Goal: Task Accomplishment & Management: Complete application form

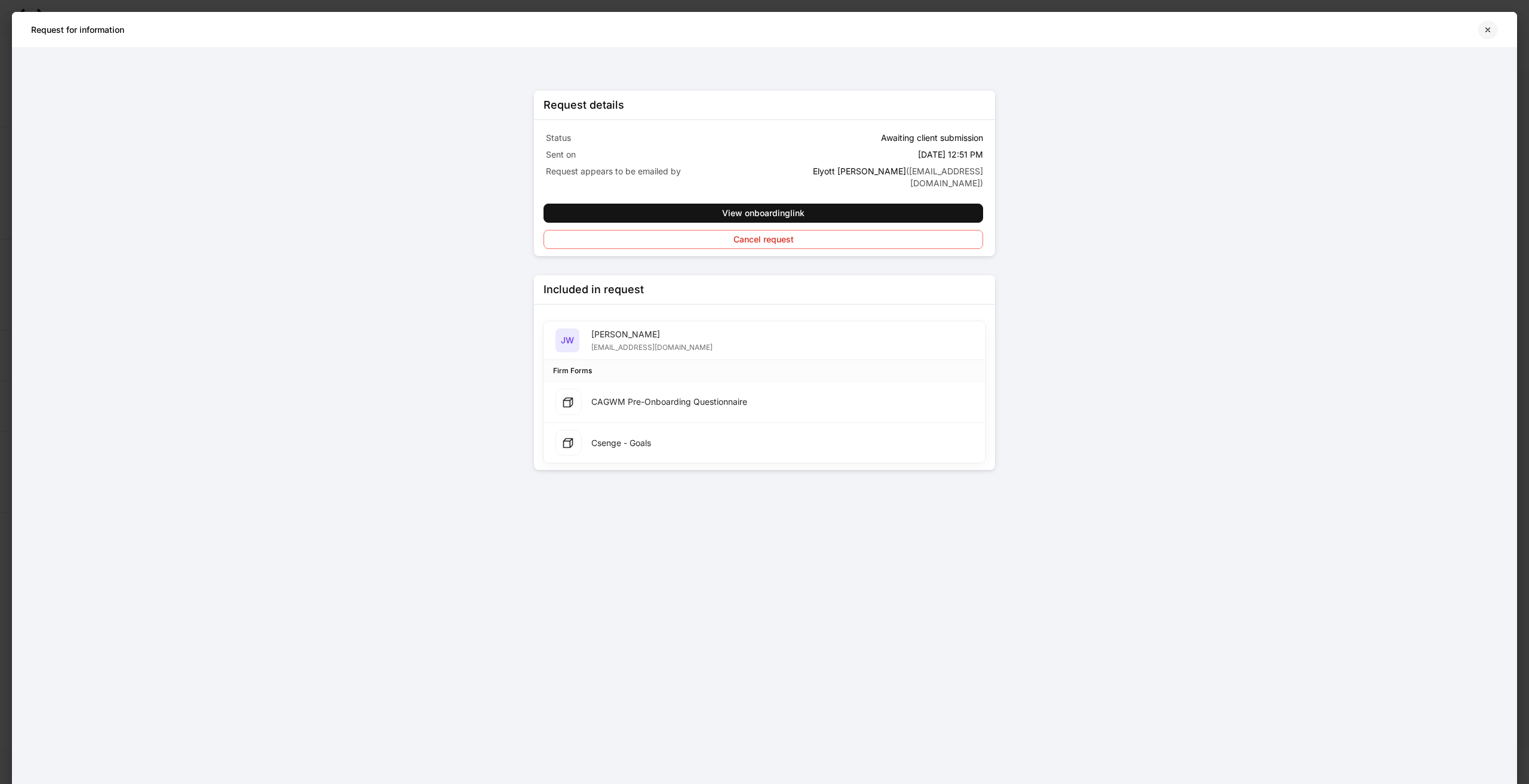
click at [1490, 28] on icon "button" at bounding box center [1488, 29] width 9 height 9
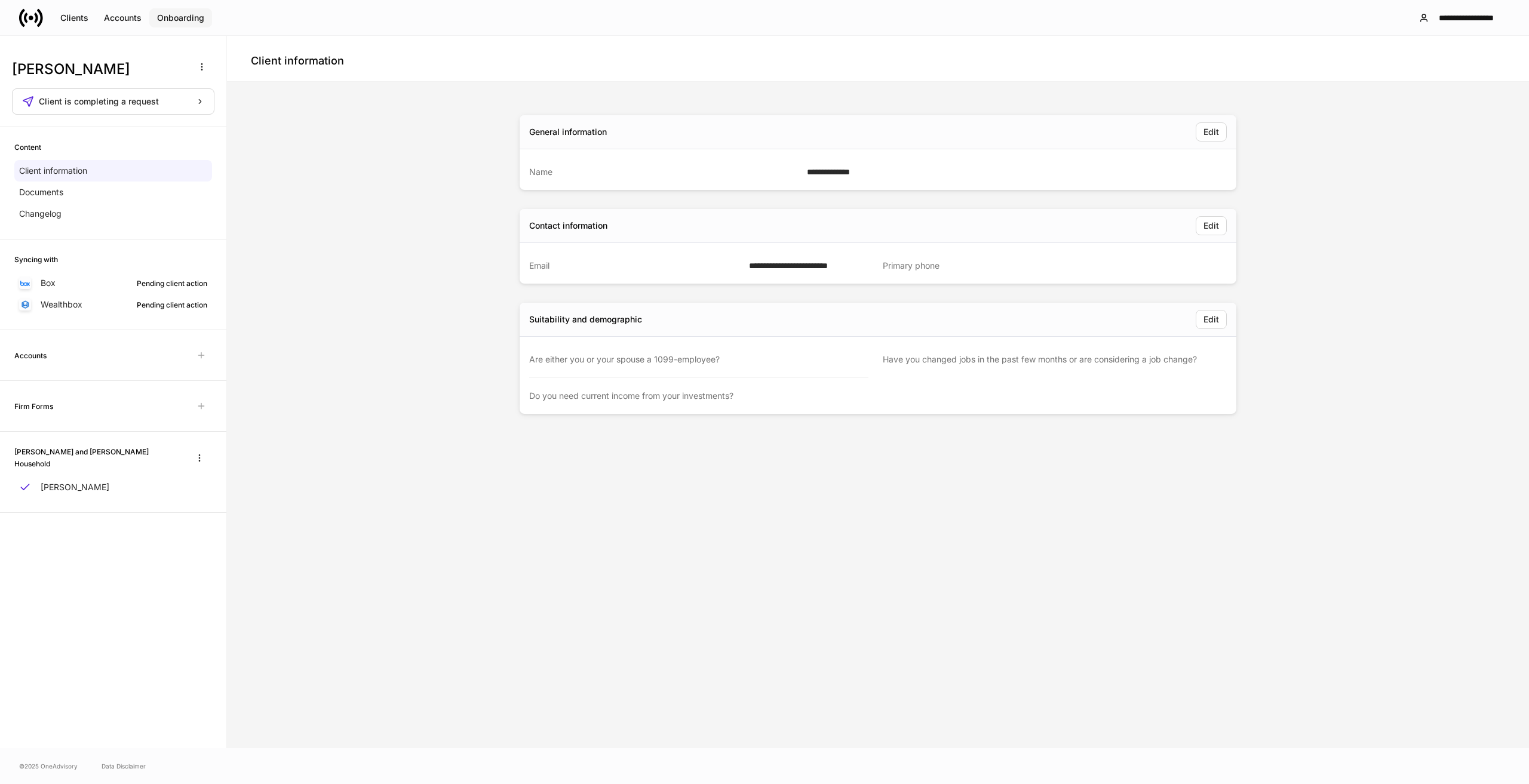
click at [172, 18] on div "Onboarding" at bounding box center [180, 18] width 47 height 9
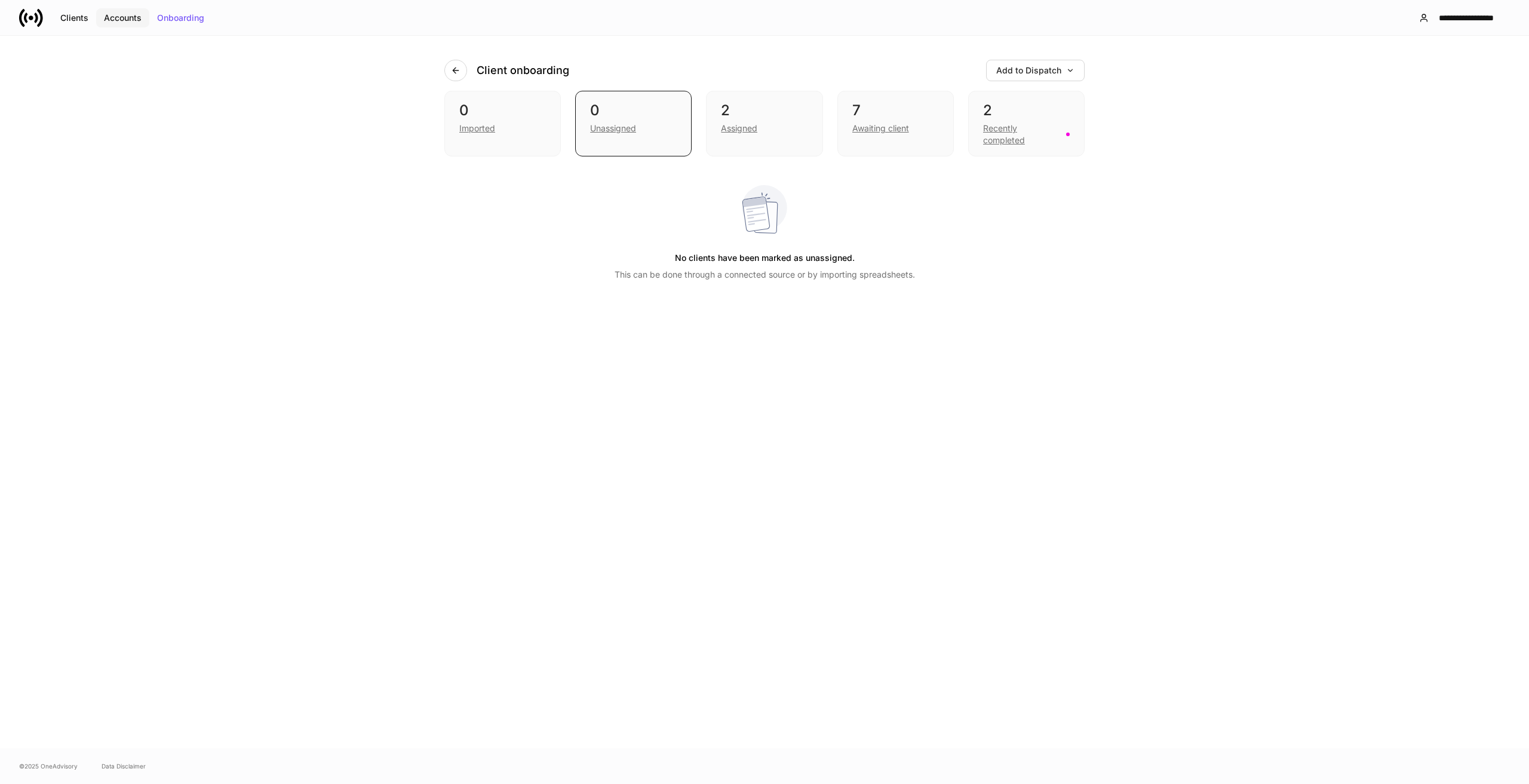
click at [110, 16] on div "Accounts" at bounding box center [123, 18] width 38 height 9
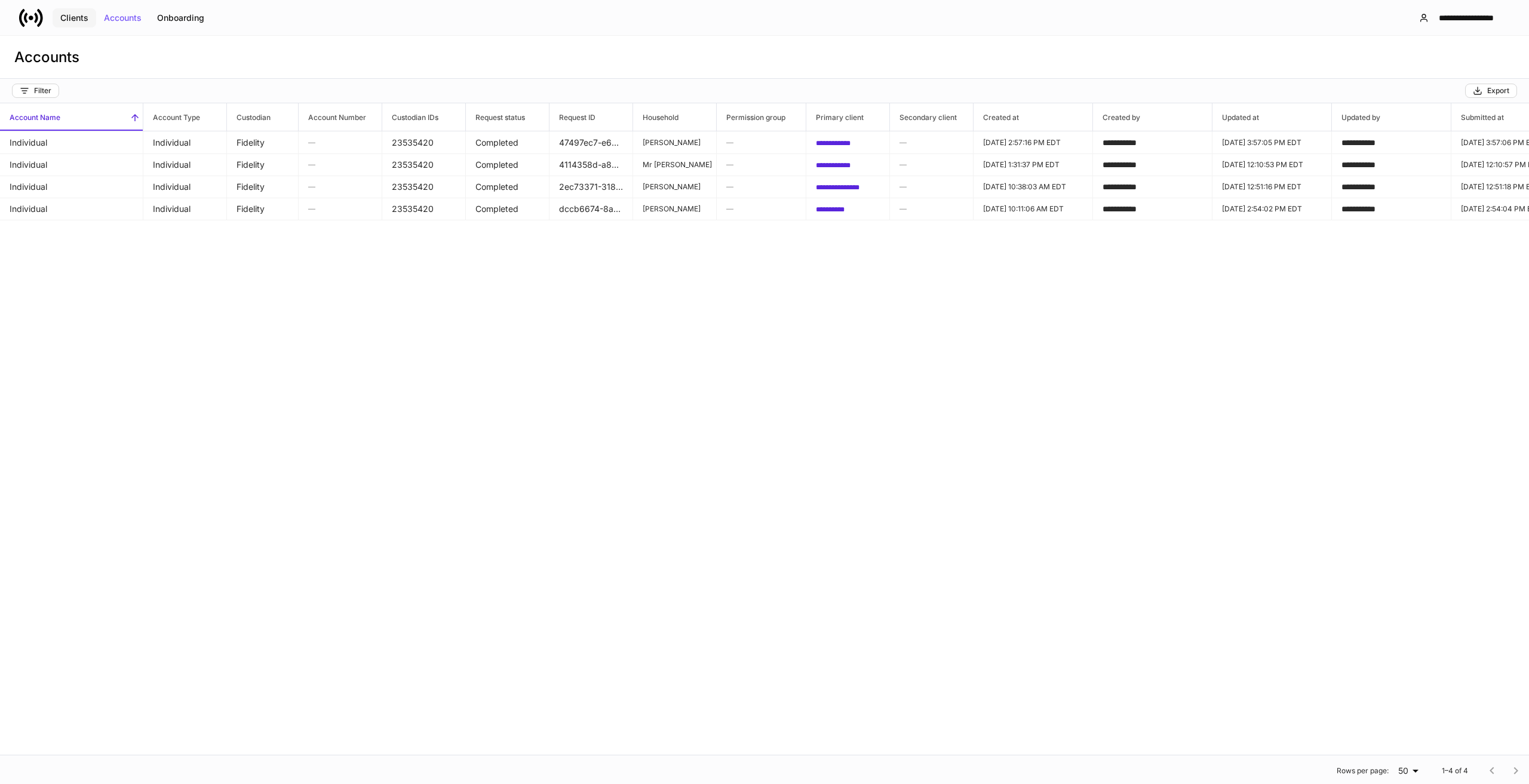
click at [70, 12] on button "Clients" at bounding box center [74, 18] width 44 height 19
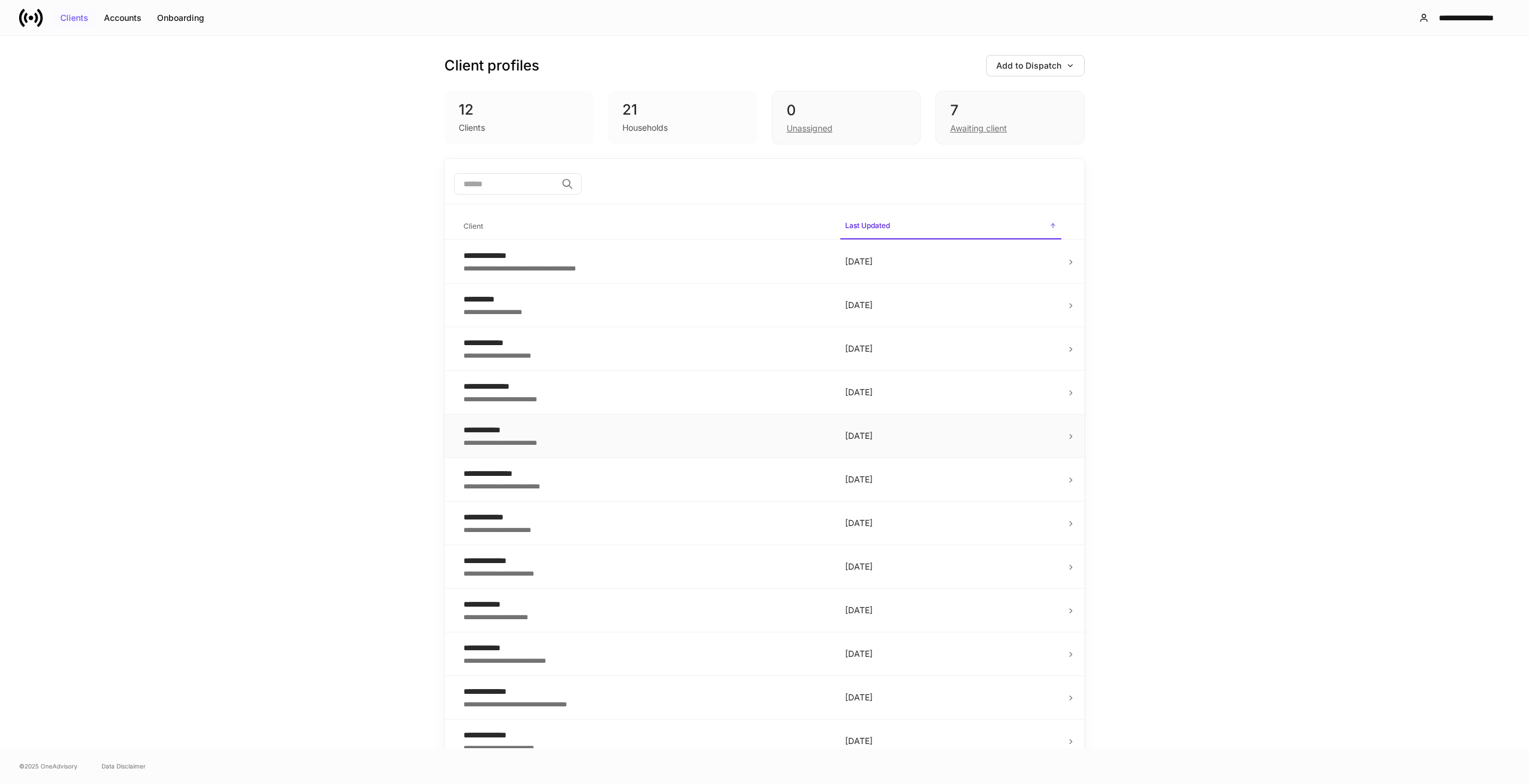
scroll to position [15, 0]
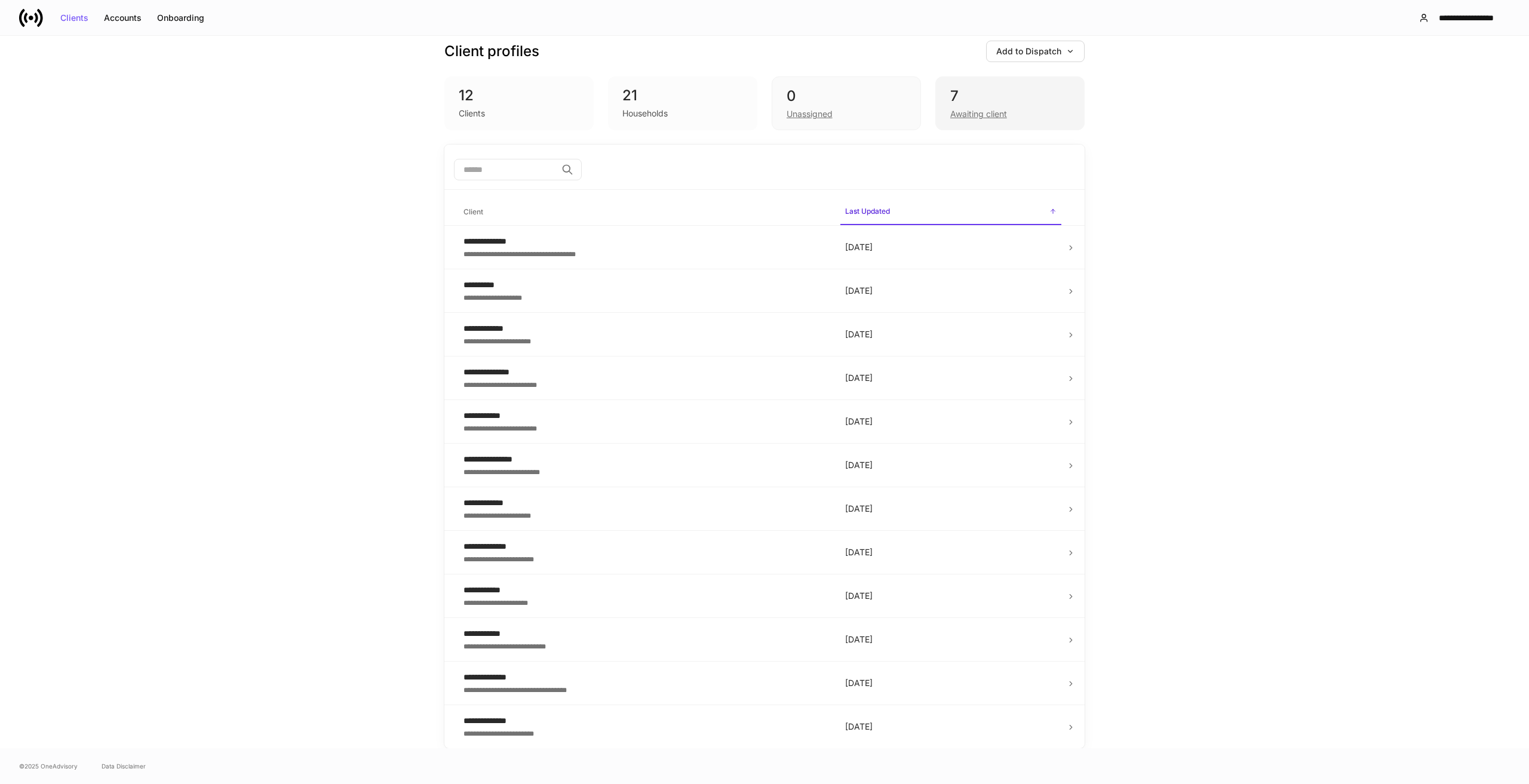
click at [969, 114] on div "Awaiting client" at bounding box center [979, 114] width 57 height 12
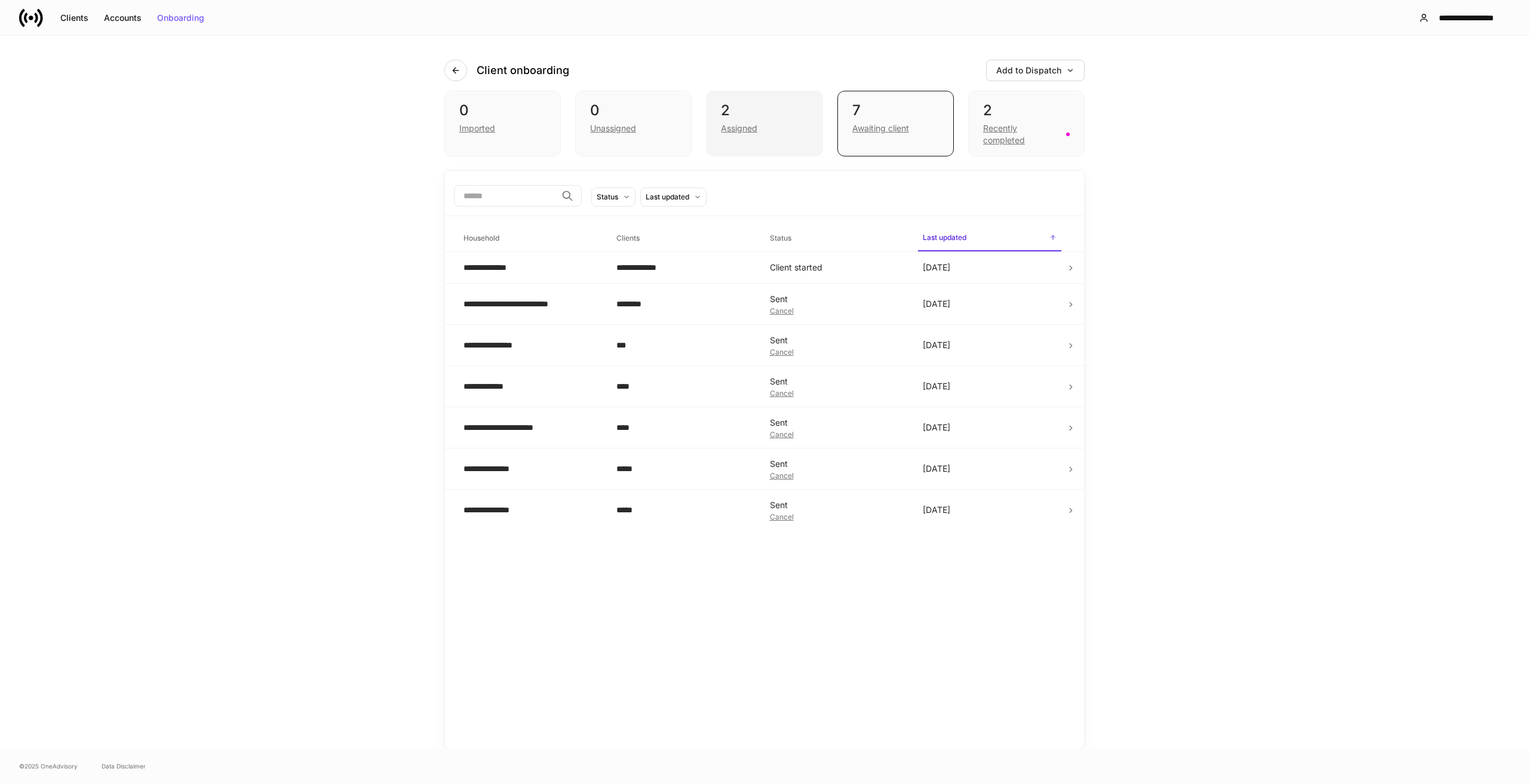
click at [739, 131] on div "Assigned" at bounding box center [740, 128] width 36 height 12
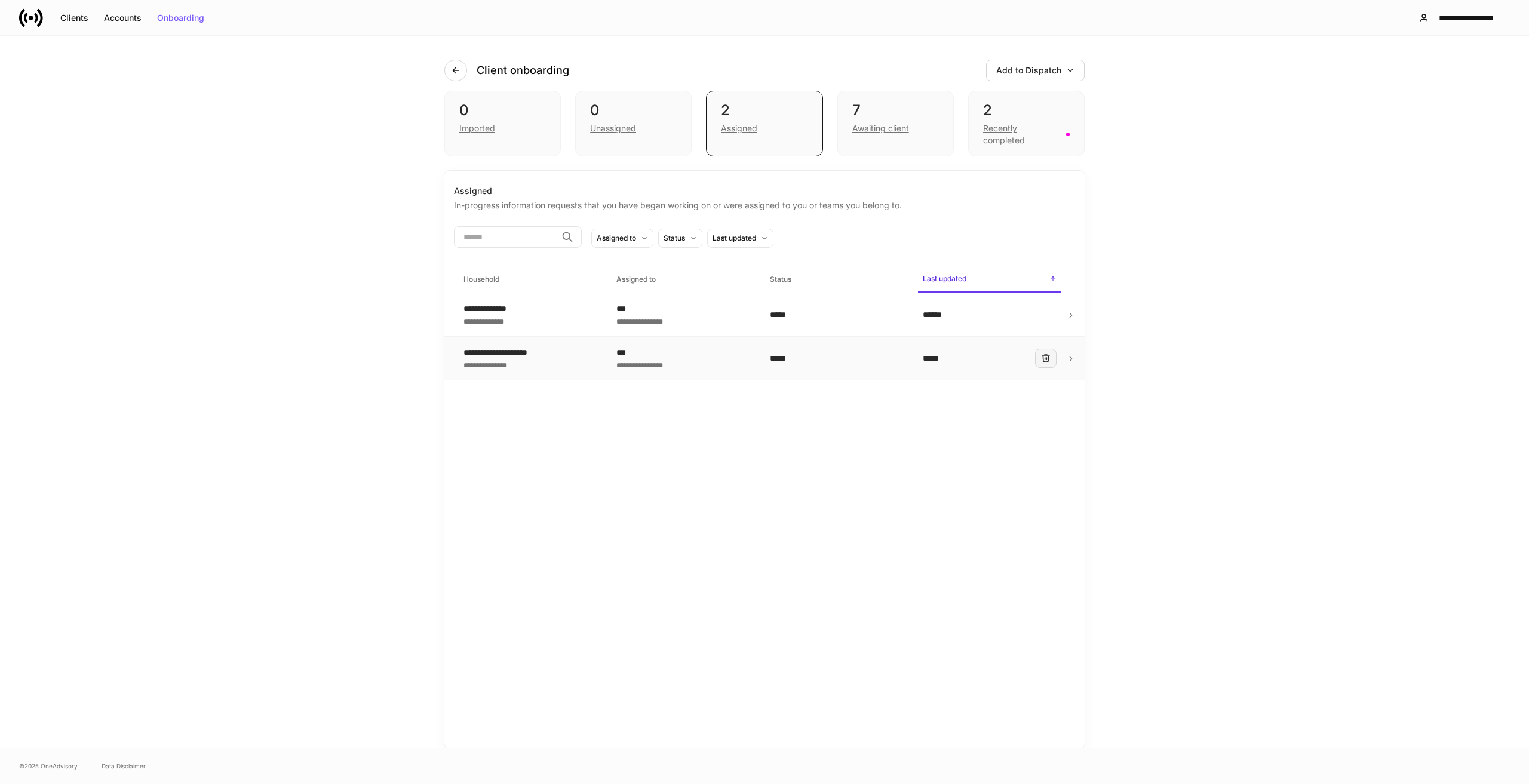
click at [1043, 359] on icon "button" at bounding box center [1045, 358] width 9 height 9
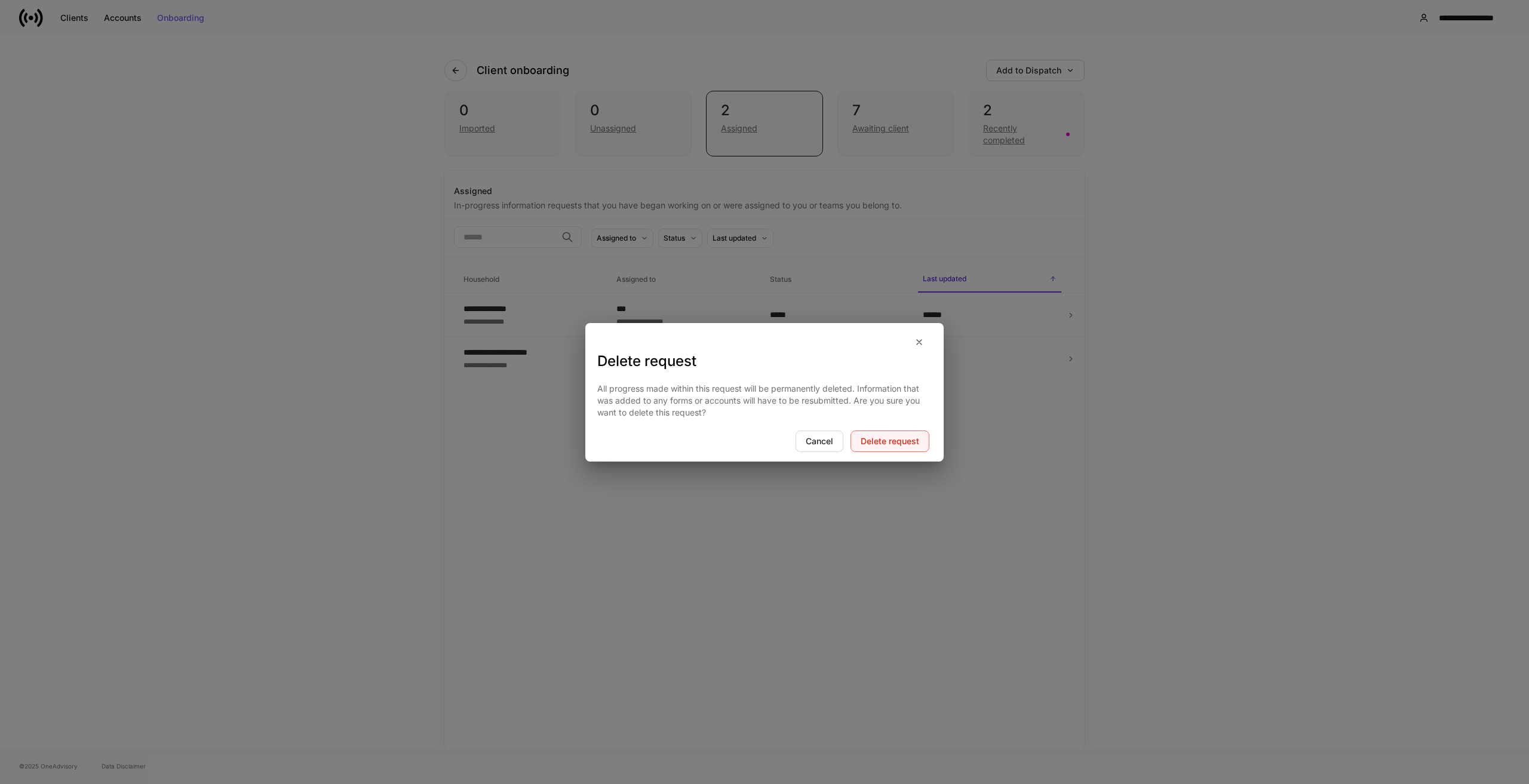
click at [908, 439] on div "Delete request" at bounding box center [890, 441] width 59 height 9
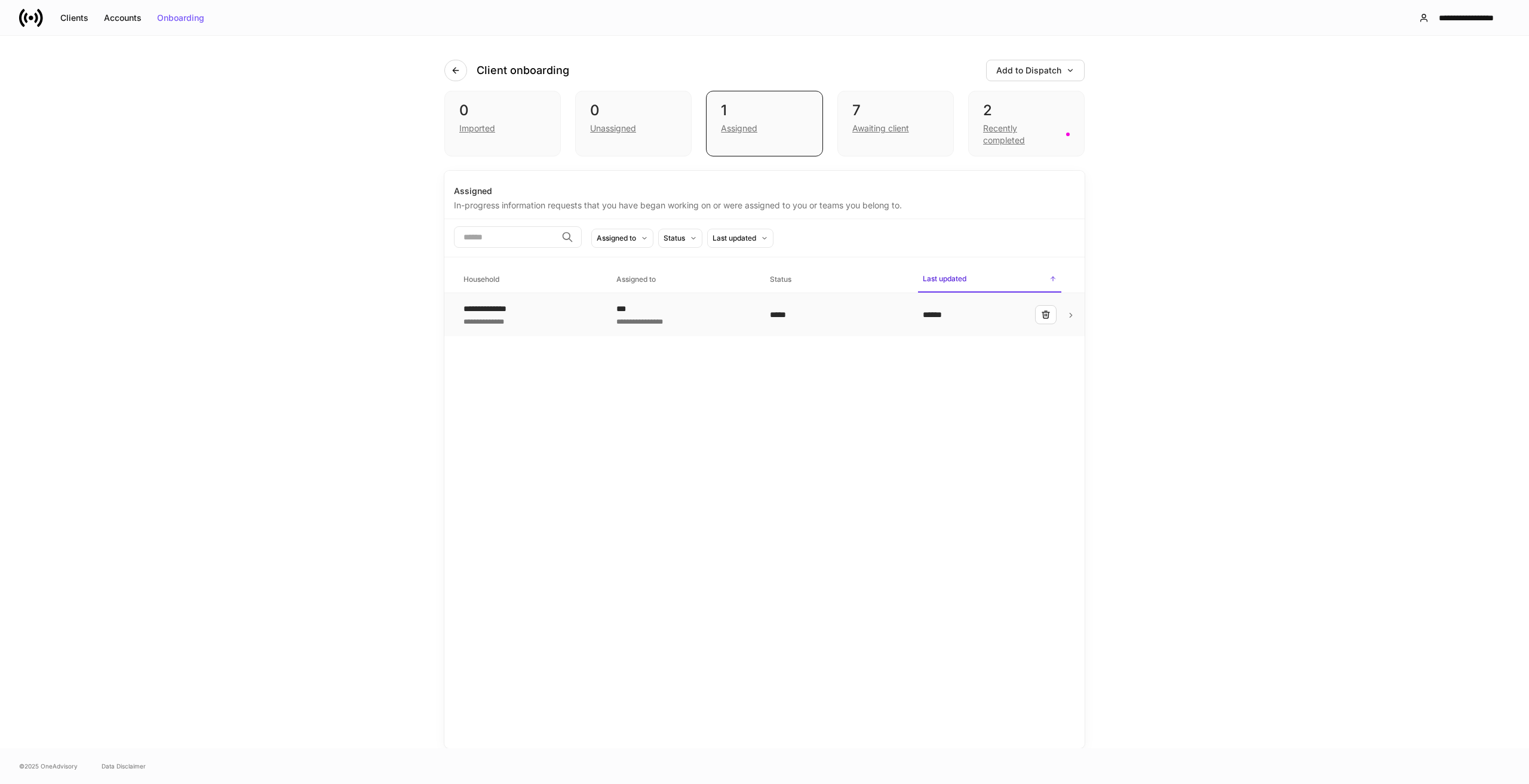
click at [889, 313] on div "*****" at bounding box center [836, 314] width 134 height 12
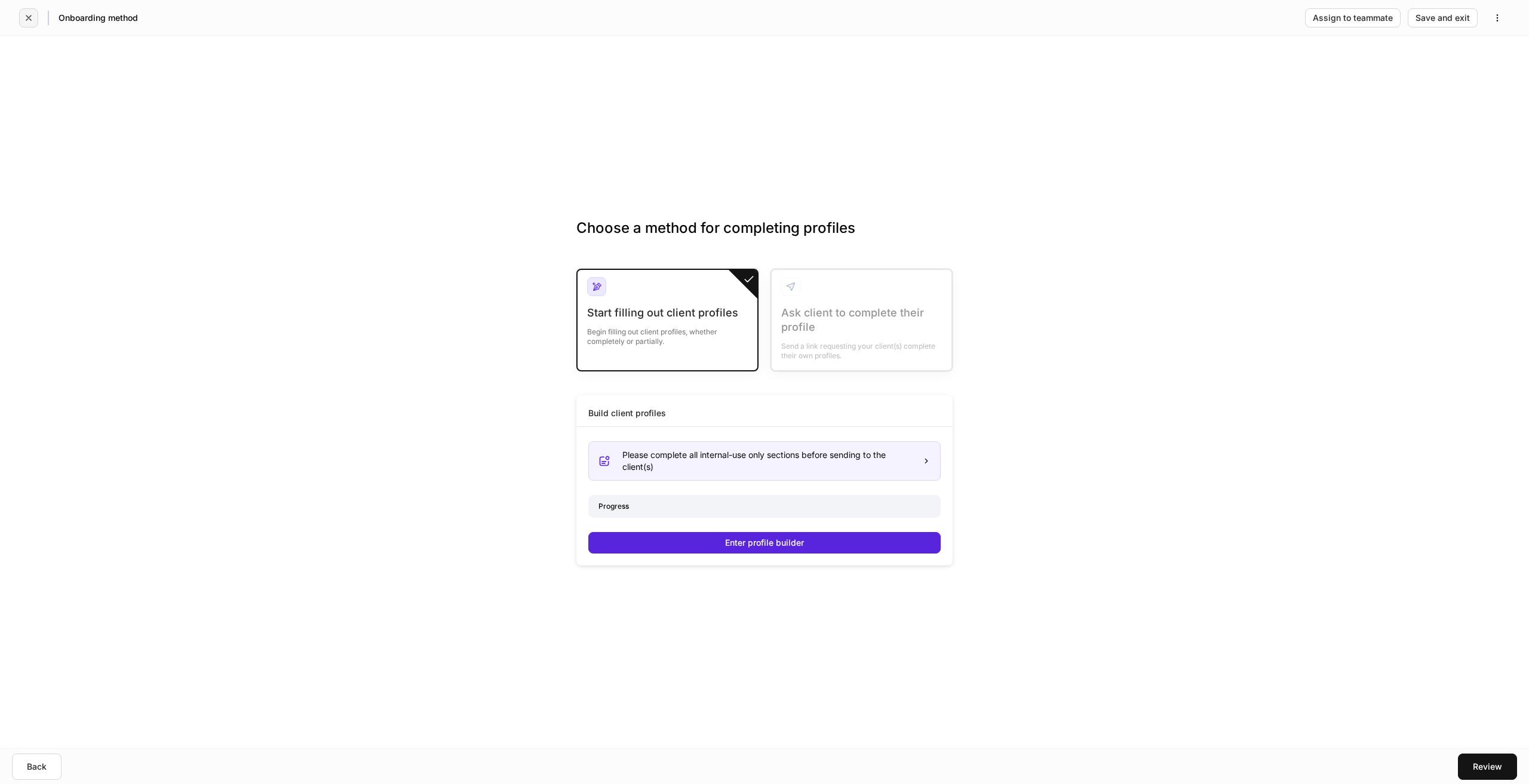
click at [22, 16] on button "button" at bounding box center [28, 18] width 19 height 19
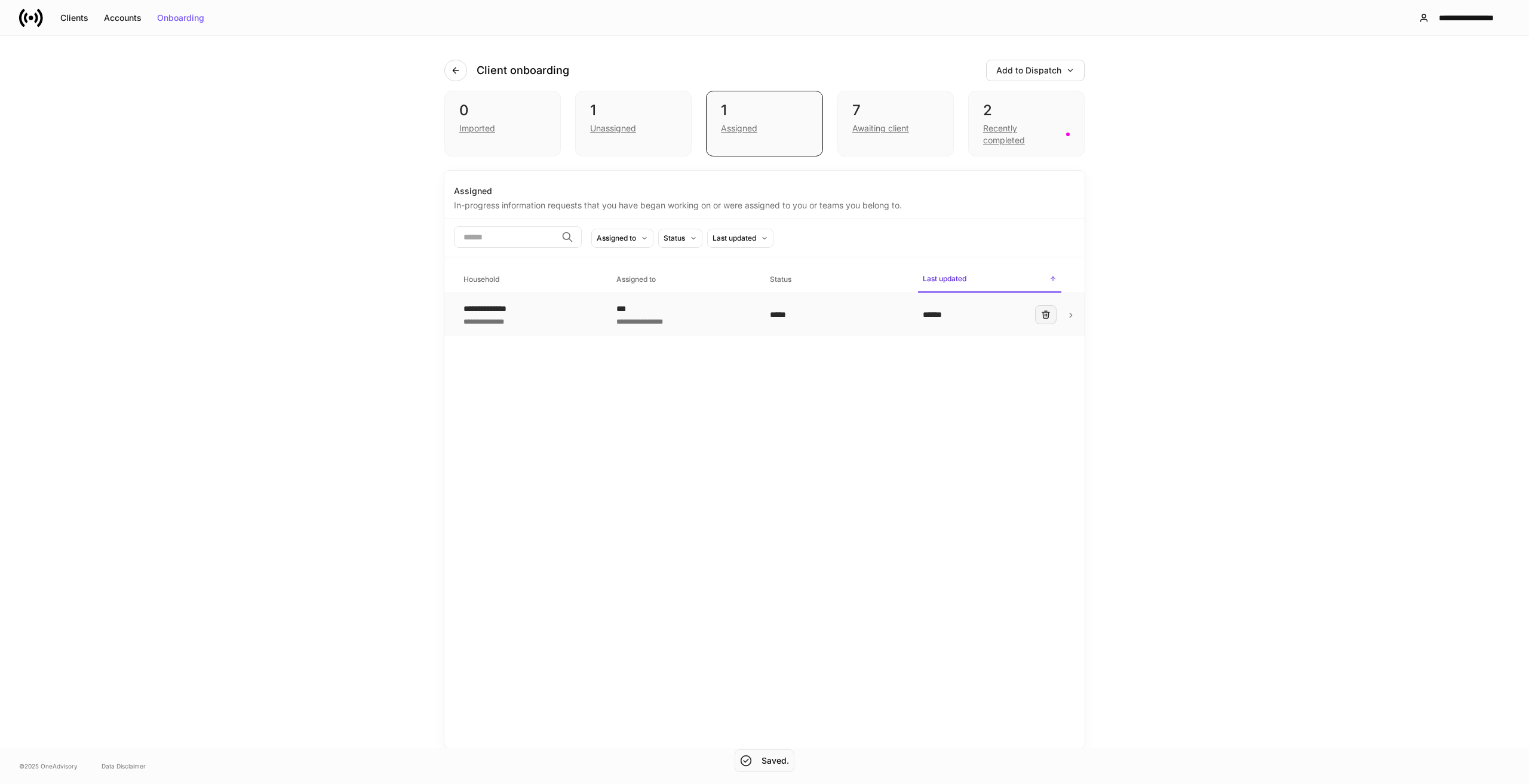
click at [1047, 318] on icon "button" at bounding box center [1045, 314] width 9 height 9
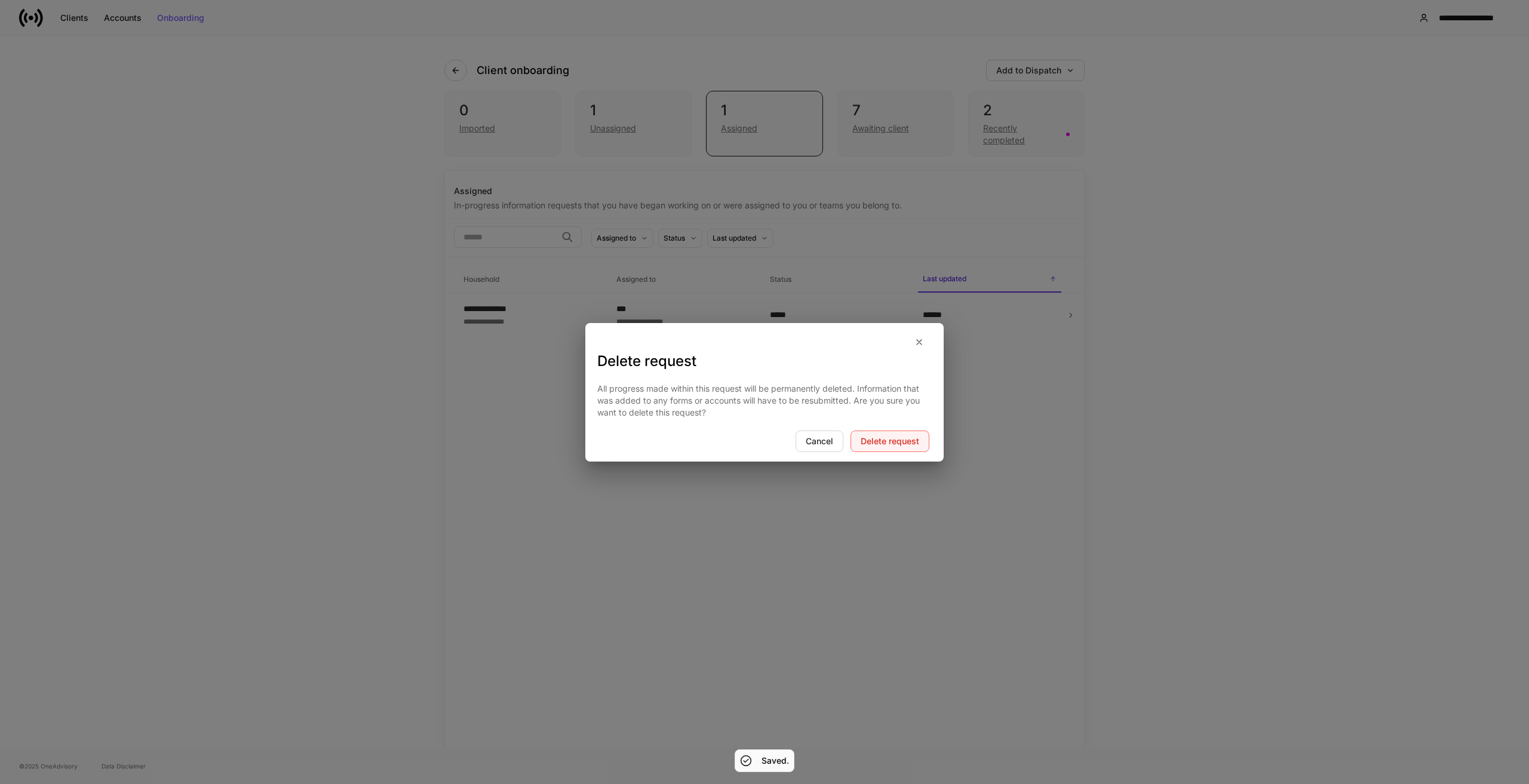
click at [911, 441] on div "Delete request" at bounding box center [890, 441] width 59 height 9
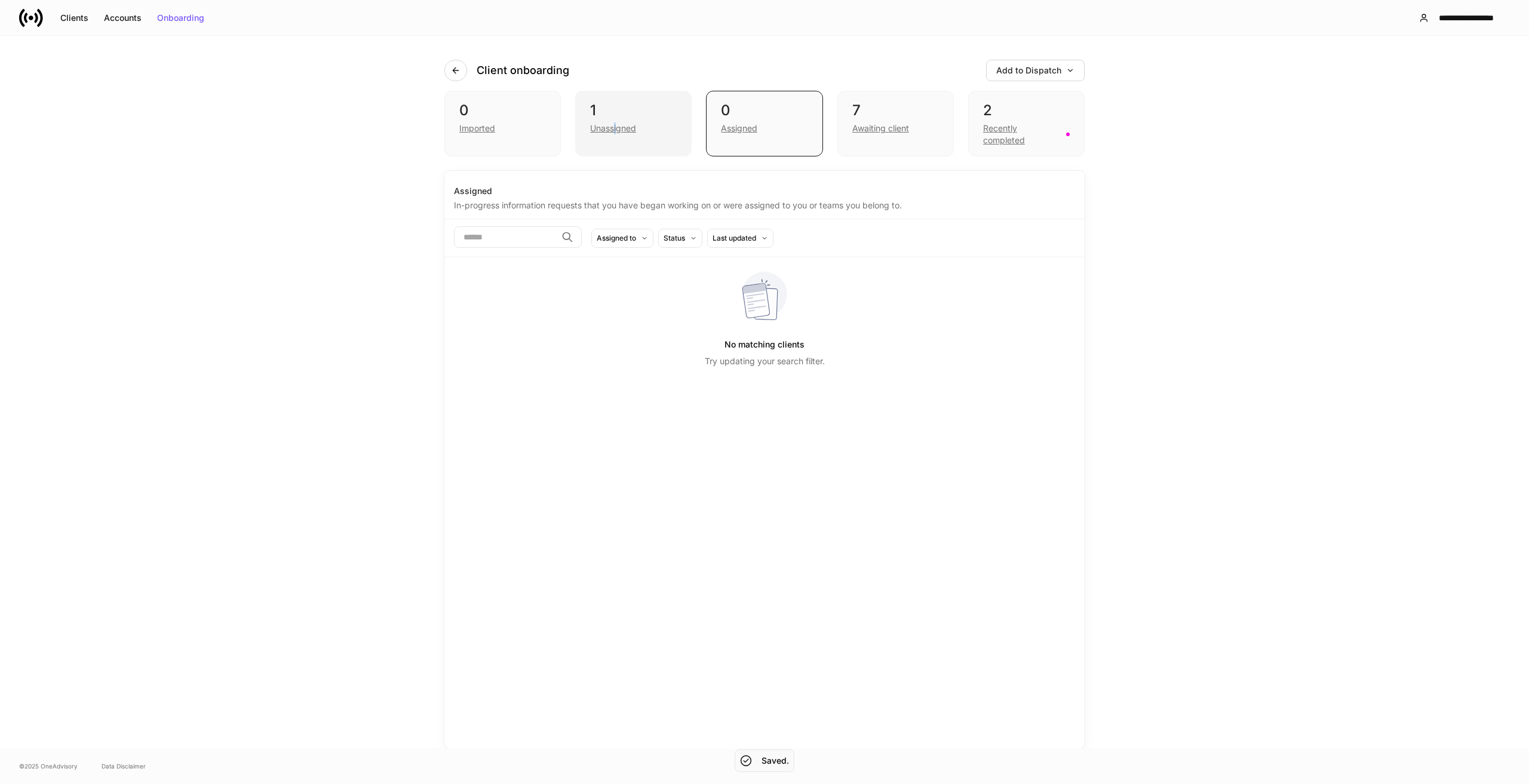
click at [615, 124] on div "Unassigned" at bounding box center [613, 128] width 46 height 12
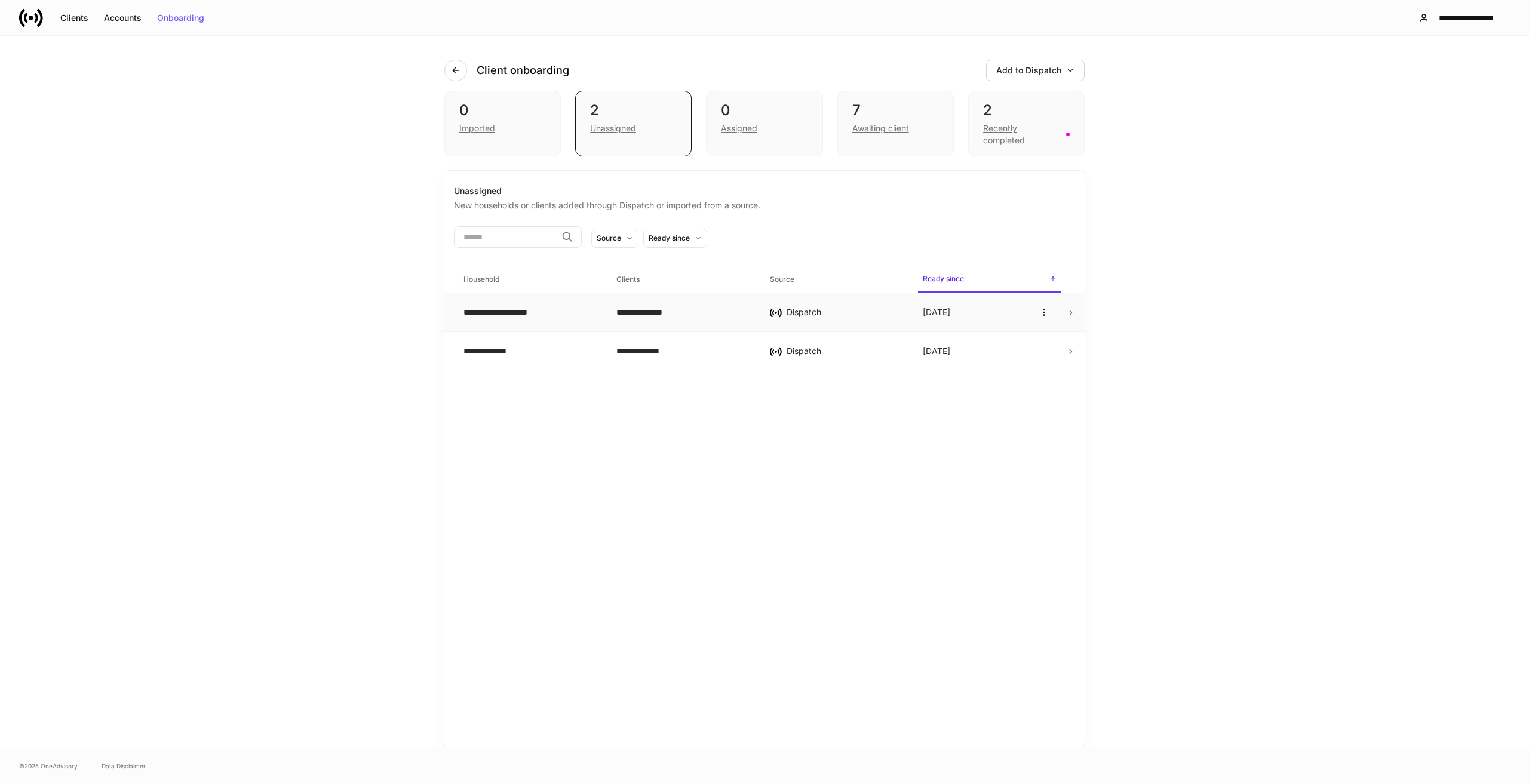
click at [1071, 305] on td at bounding box center [1075, 312] width 18 height 39
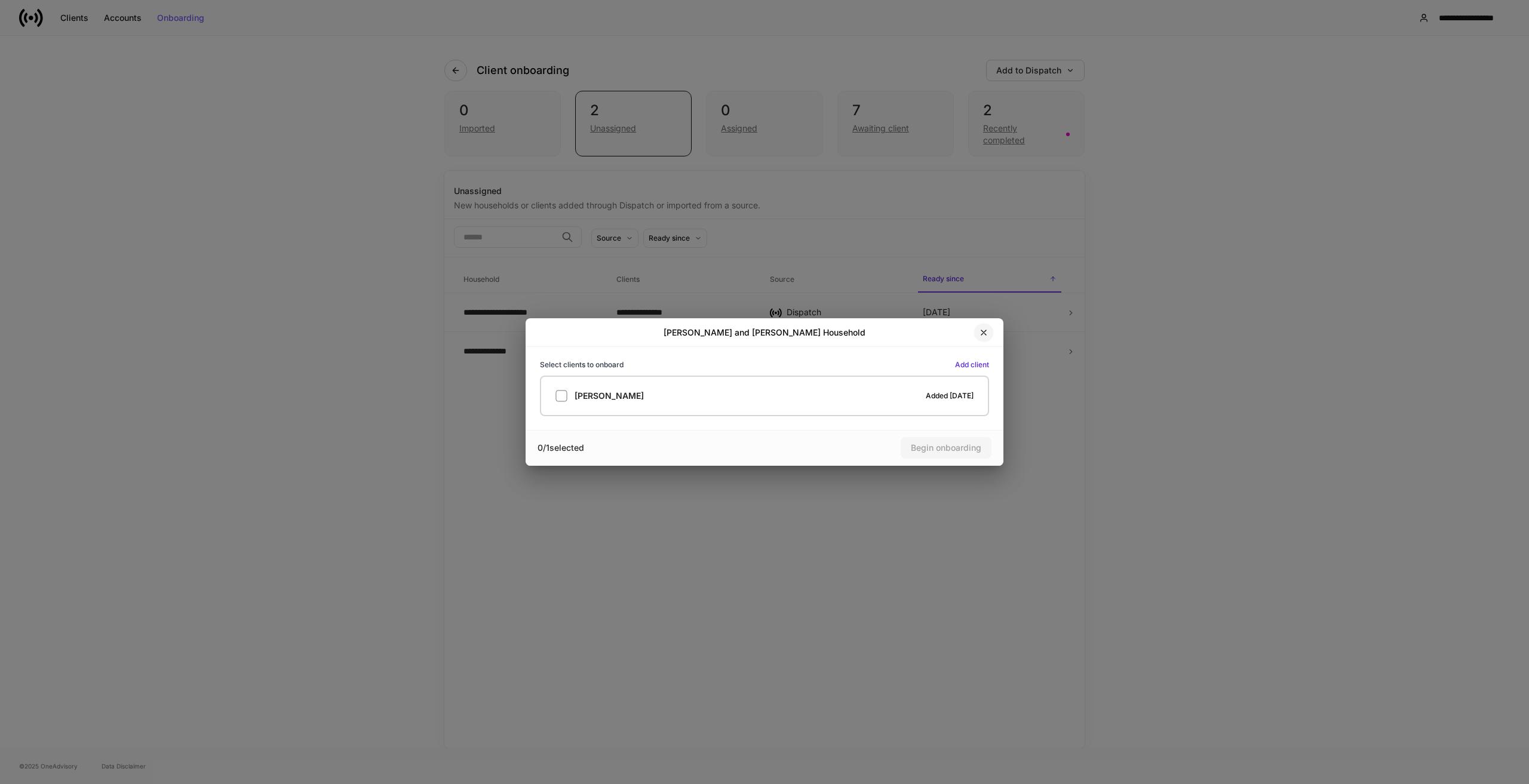
click at [981, 333] on icon "button" at bounding box center [983, 333] width 9 height 9
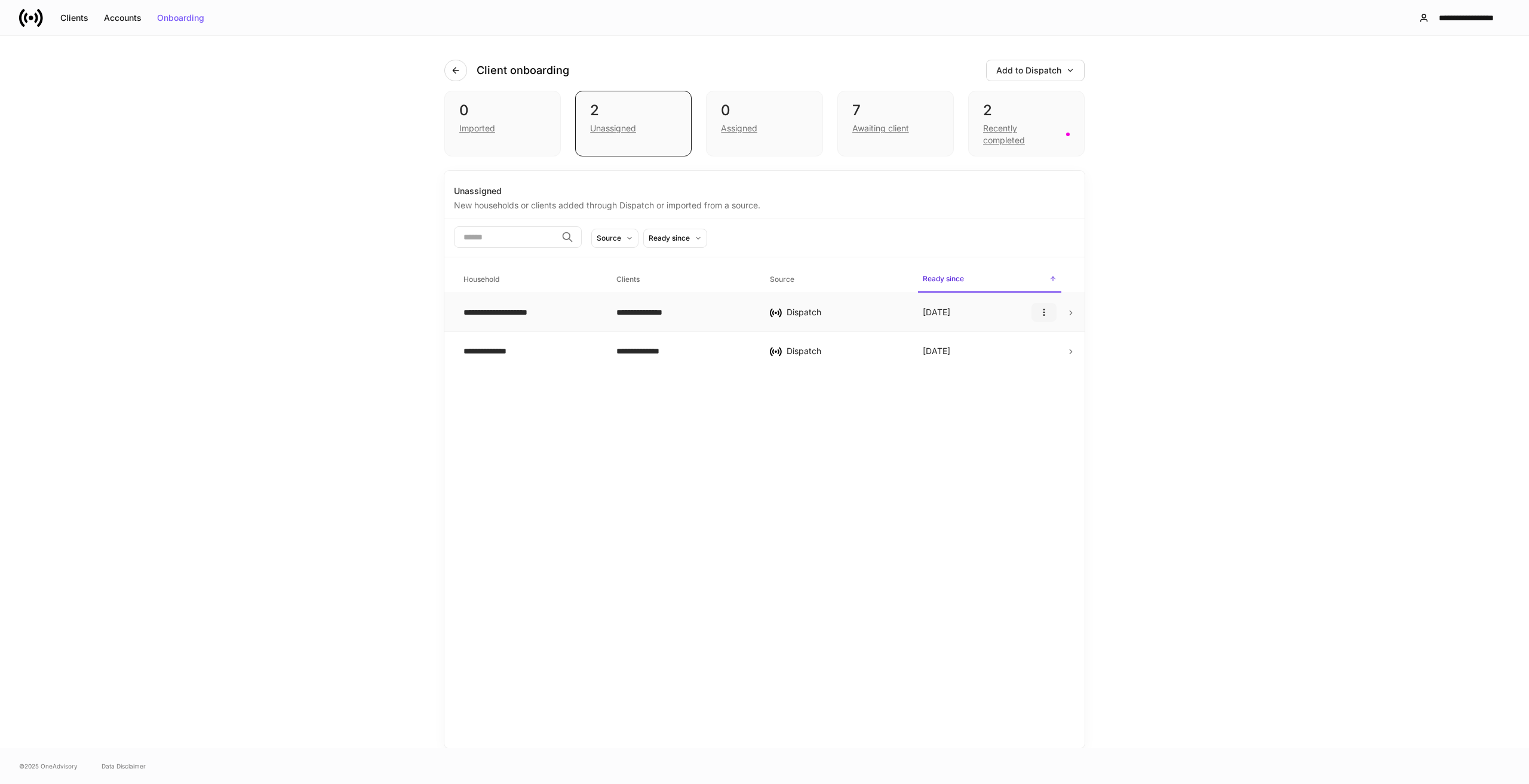
click at [1045, 318] on button "button" at bounding box center [1044, 312] width 25 height 19
click at [1018, 367] on p "Delete household" at bounding box center [1005, 370] width 67 height 12
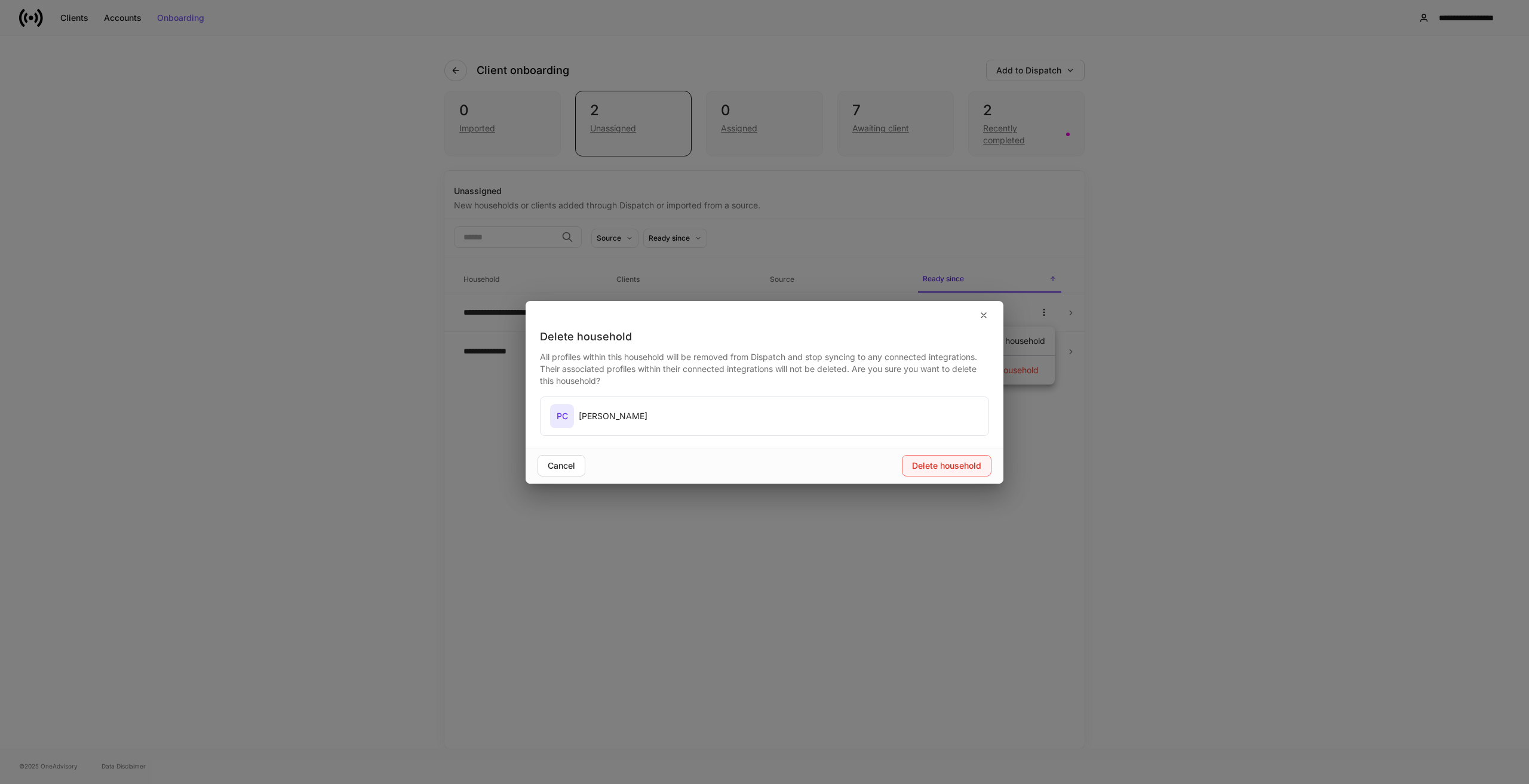
click at [965, 464] on div "Delete household" at bounding box center [946, 466] width 69 height 9
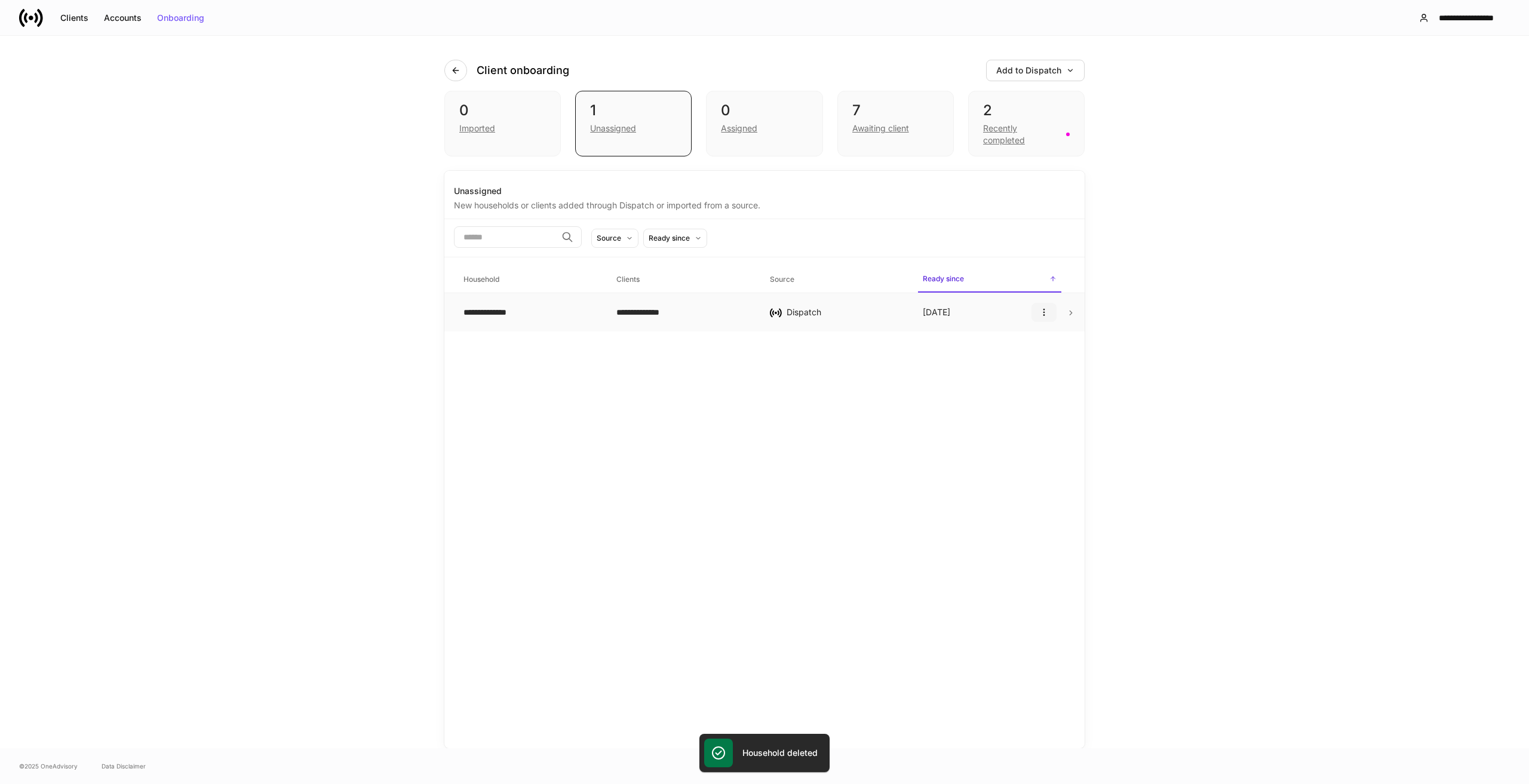
click at [1041, 308] on icon "button" at bounding box center [1044, 312] width 9 height 9
click at [1026, 370] on p "Delete household" at bounding box center [1005, 370] width 67 height 12
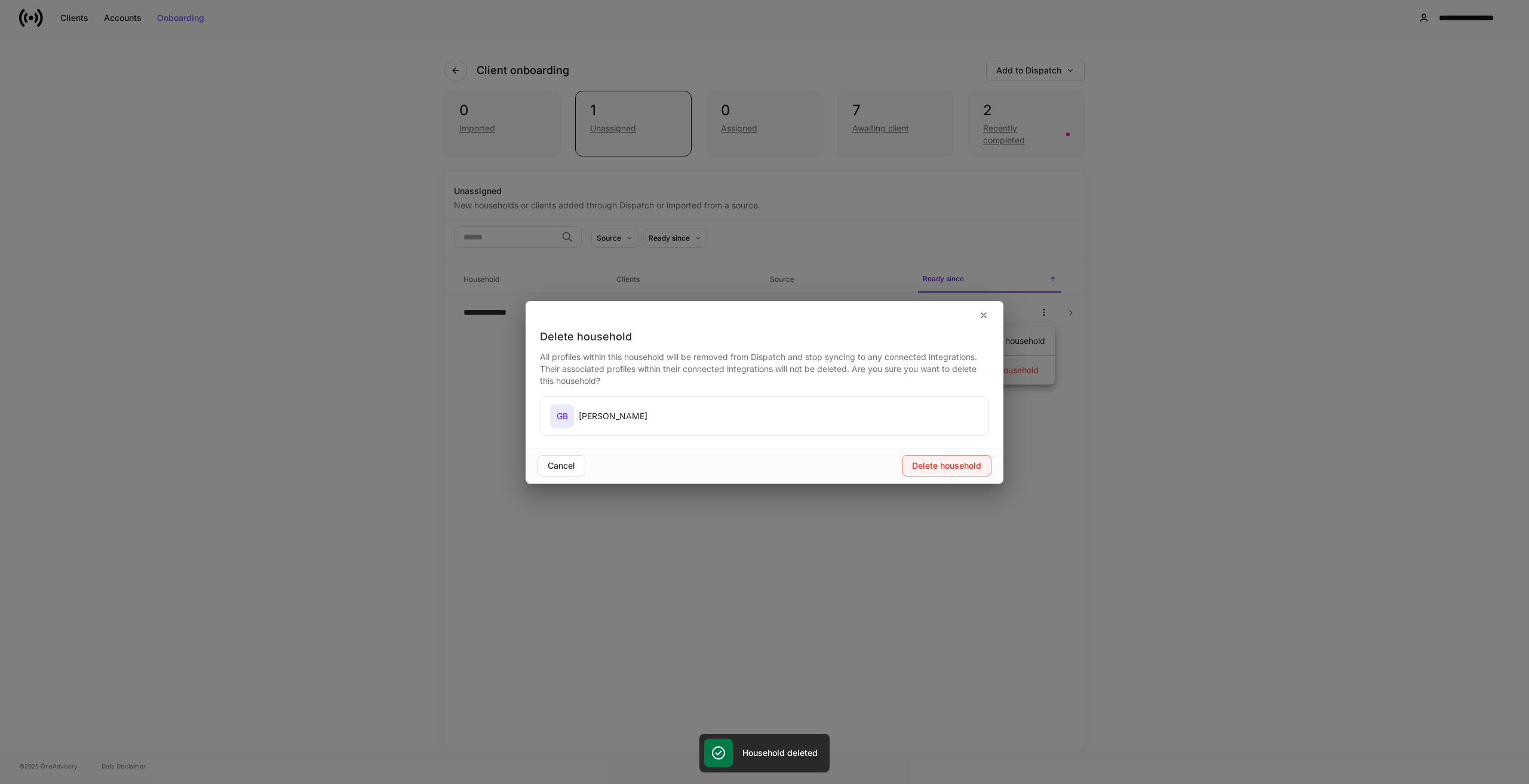
click at [972, 462] on div "Delete household" at bounding box center [946, 466] width 69 height 9
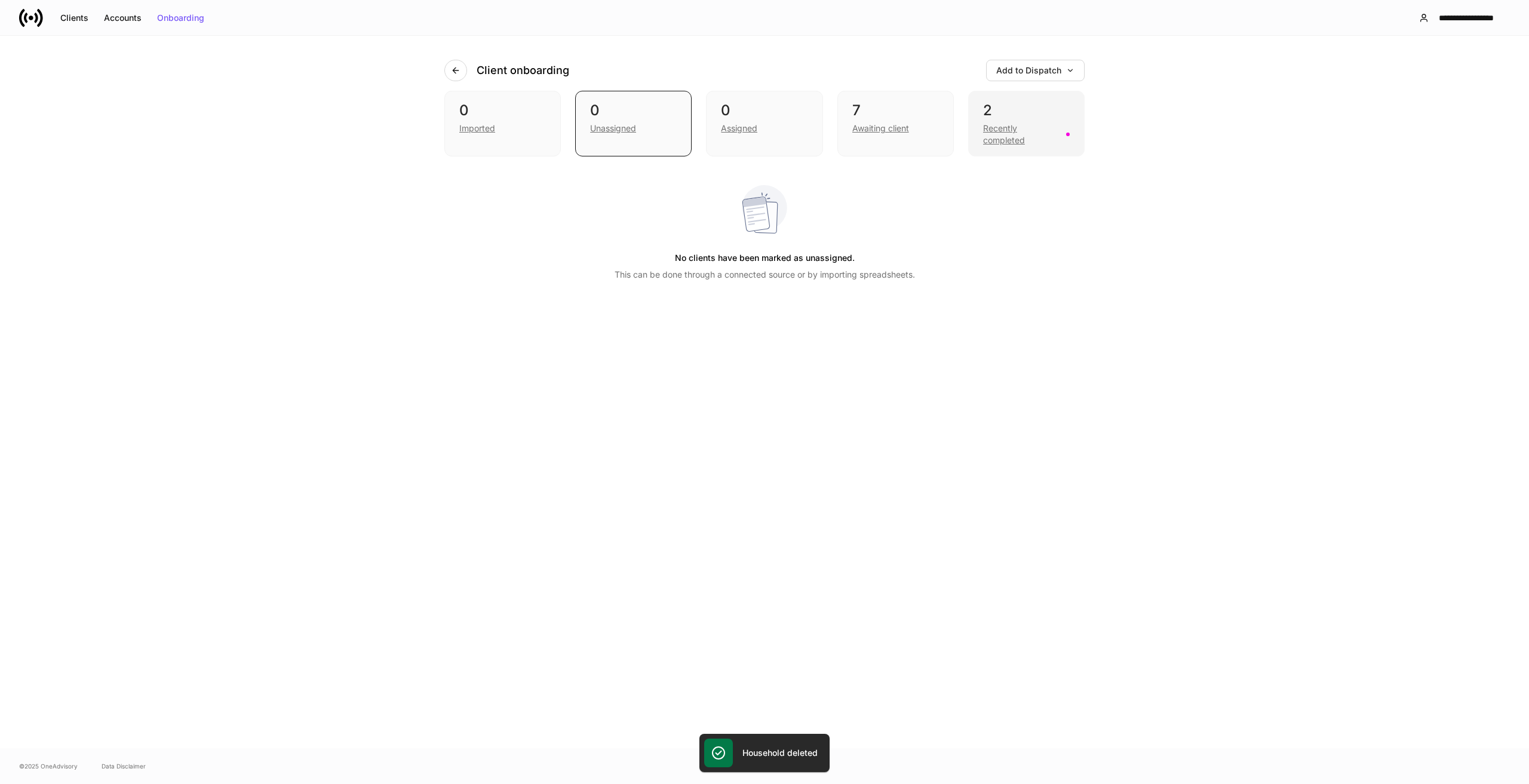
click at [1009, 141] on div "Recently completed" at bounding box center [1021, 134] width 76 height 24
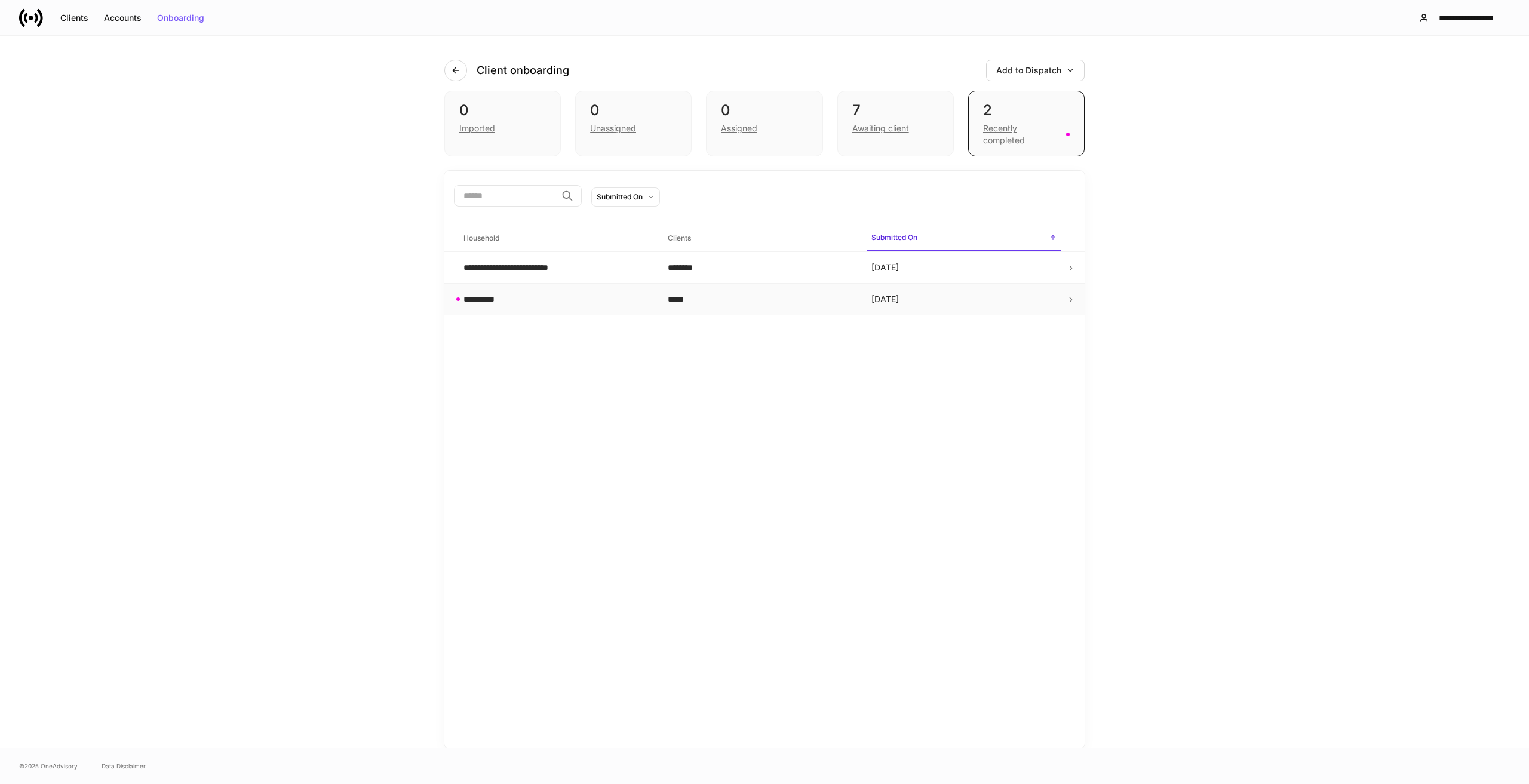
click at [976, 296] on td "[DATE]" at bounding box center [964, 299] width 204 height 32
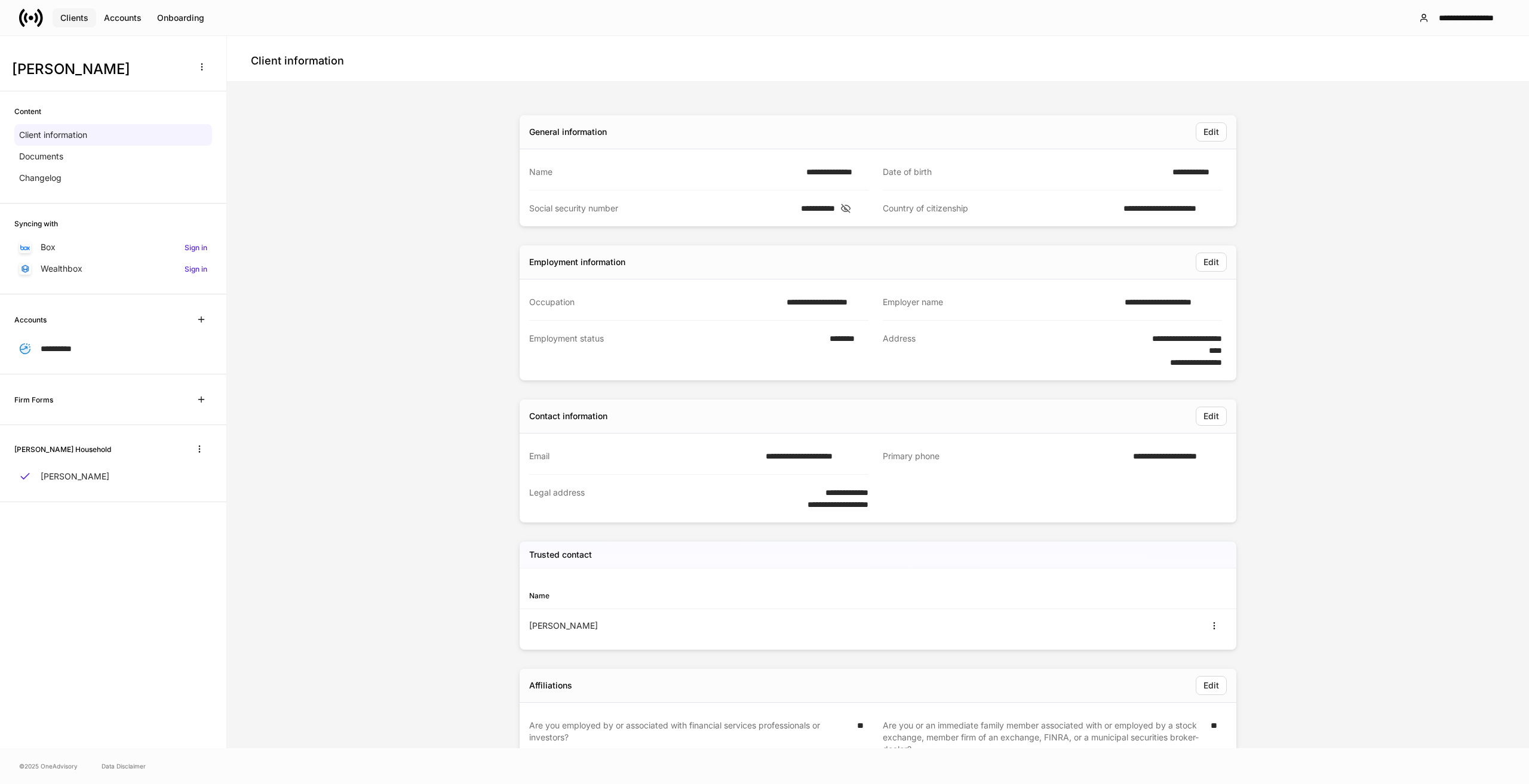
click at [73, 18] on div "Clients" at bounding box center [74, 18] width 28 height 9
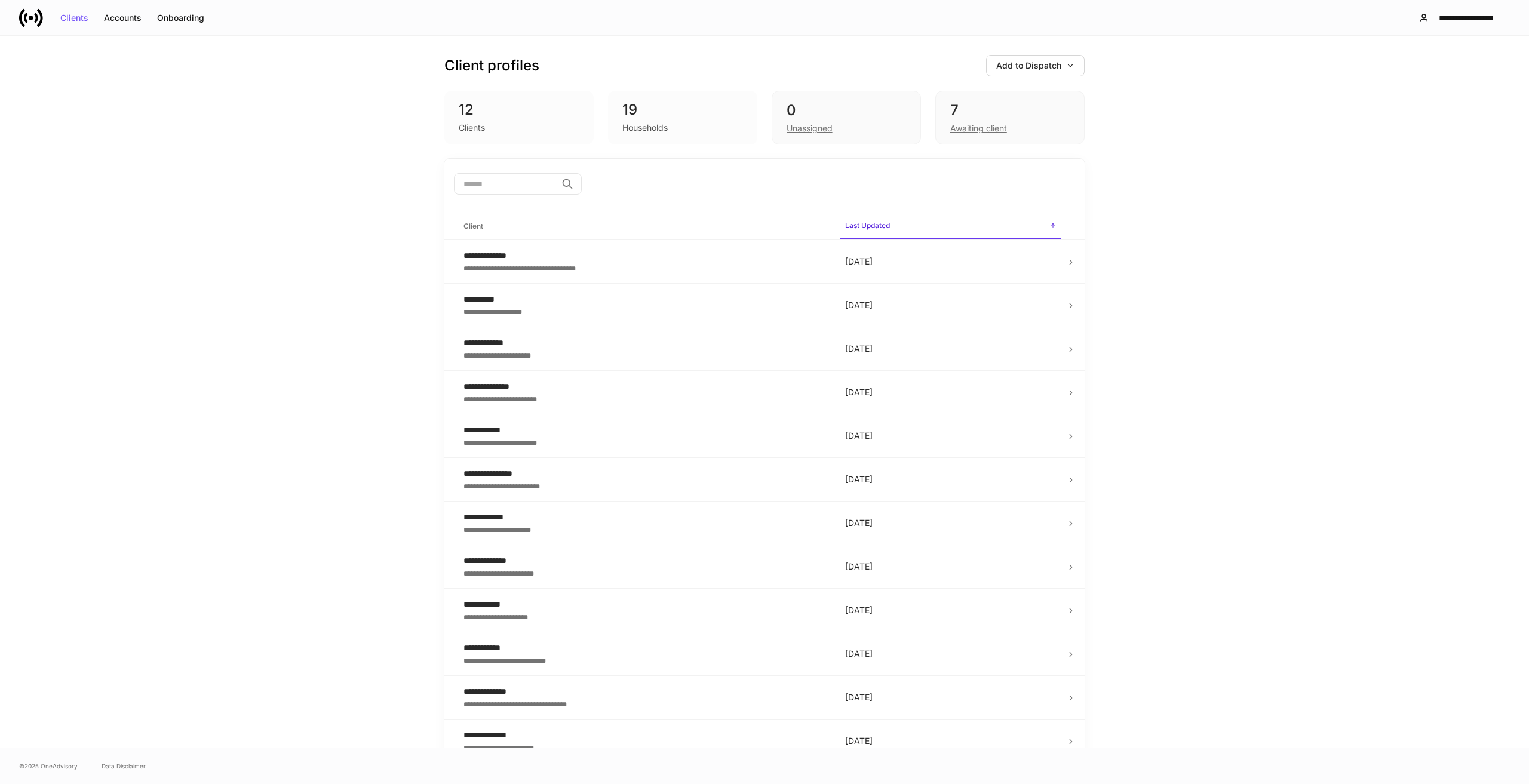
click at [535, 184] on input "search" at bounding box center [505, 184] width 103 height 22
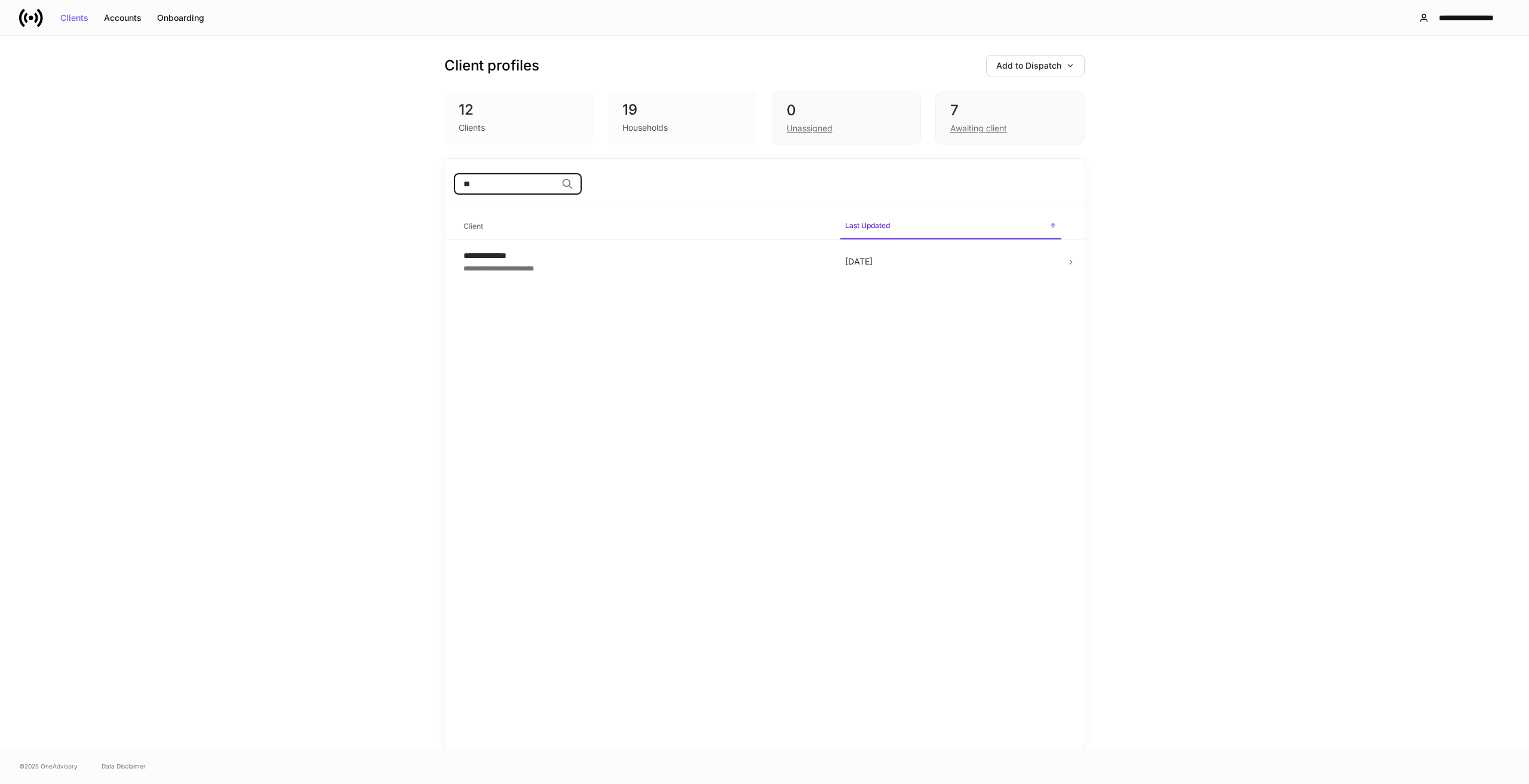
type input "*"
type input "****"
click at [1064, 71] on button "Add to Dispatch" at bounding box center [1035, 65] width 98 height 22
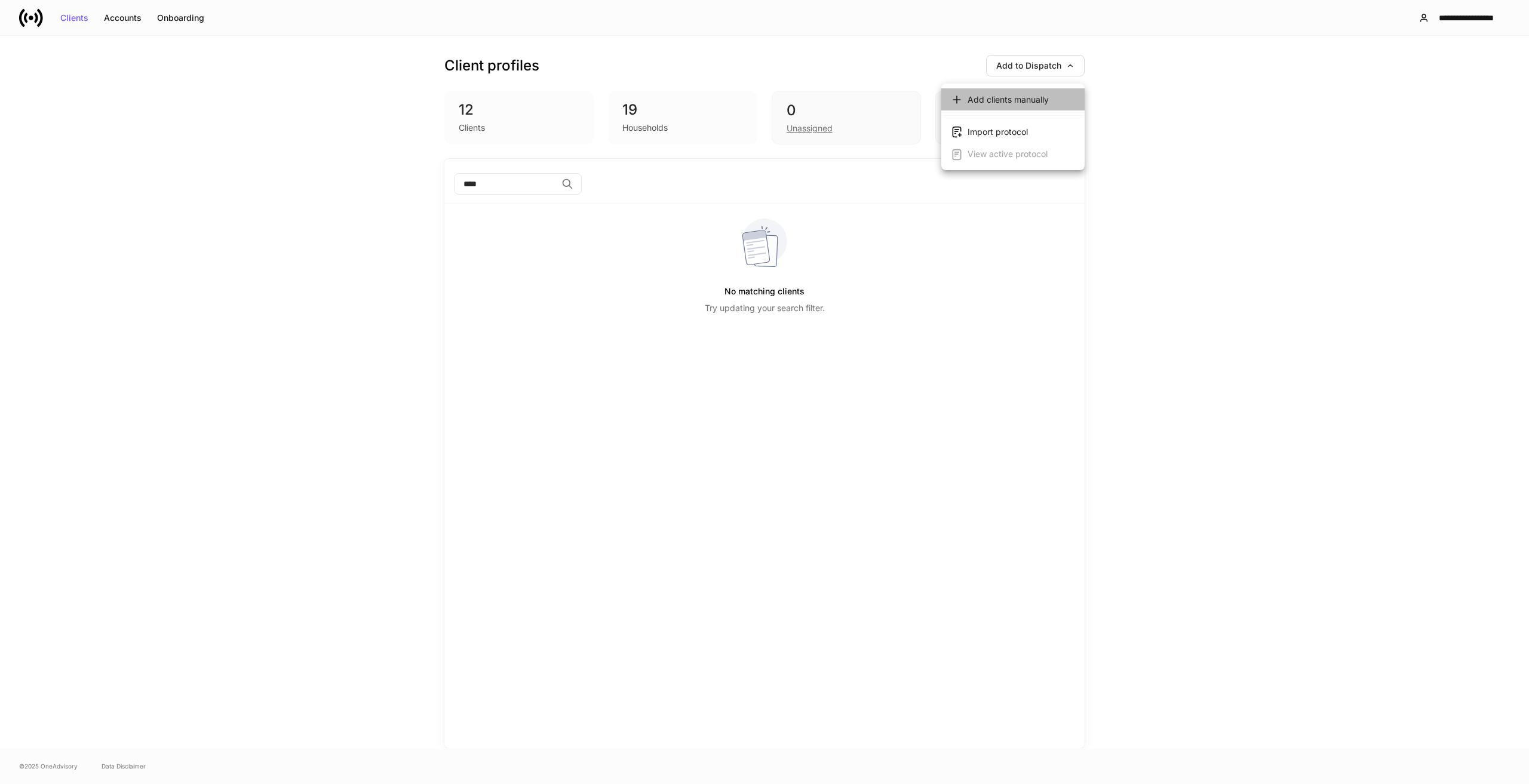
click at [1027, 96] on div "Add clients manually" at bounding box center [1008, 100] width 81 height 12
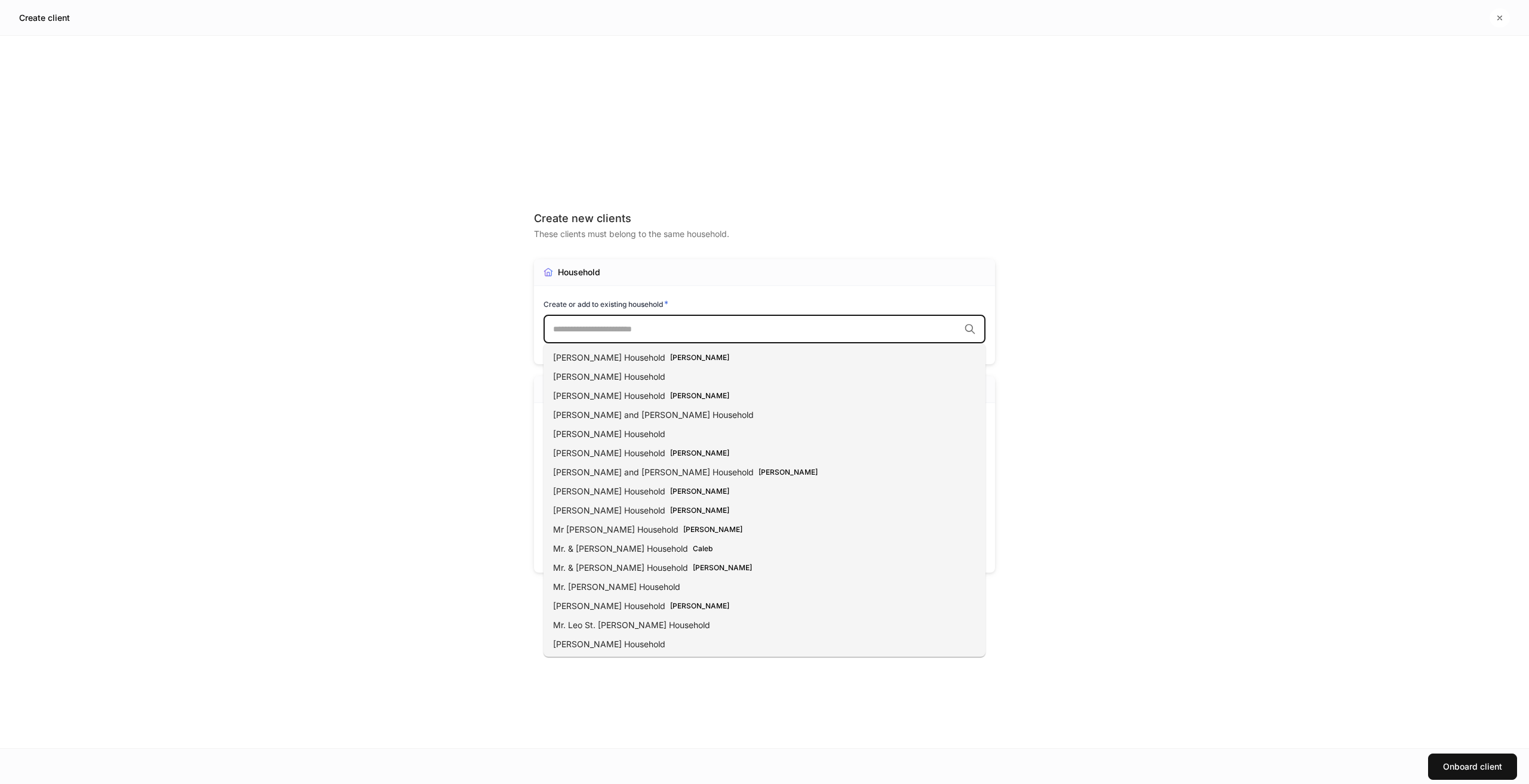
click at [626, 323] on input "text" at bounding box center [756, 329] width 406 height 12
click at [1170, 406] on div "Create new clients These clients must belong to the same household. Household C…" at bounding box center [764, 392] width 1529 height 712
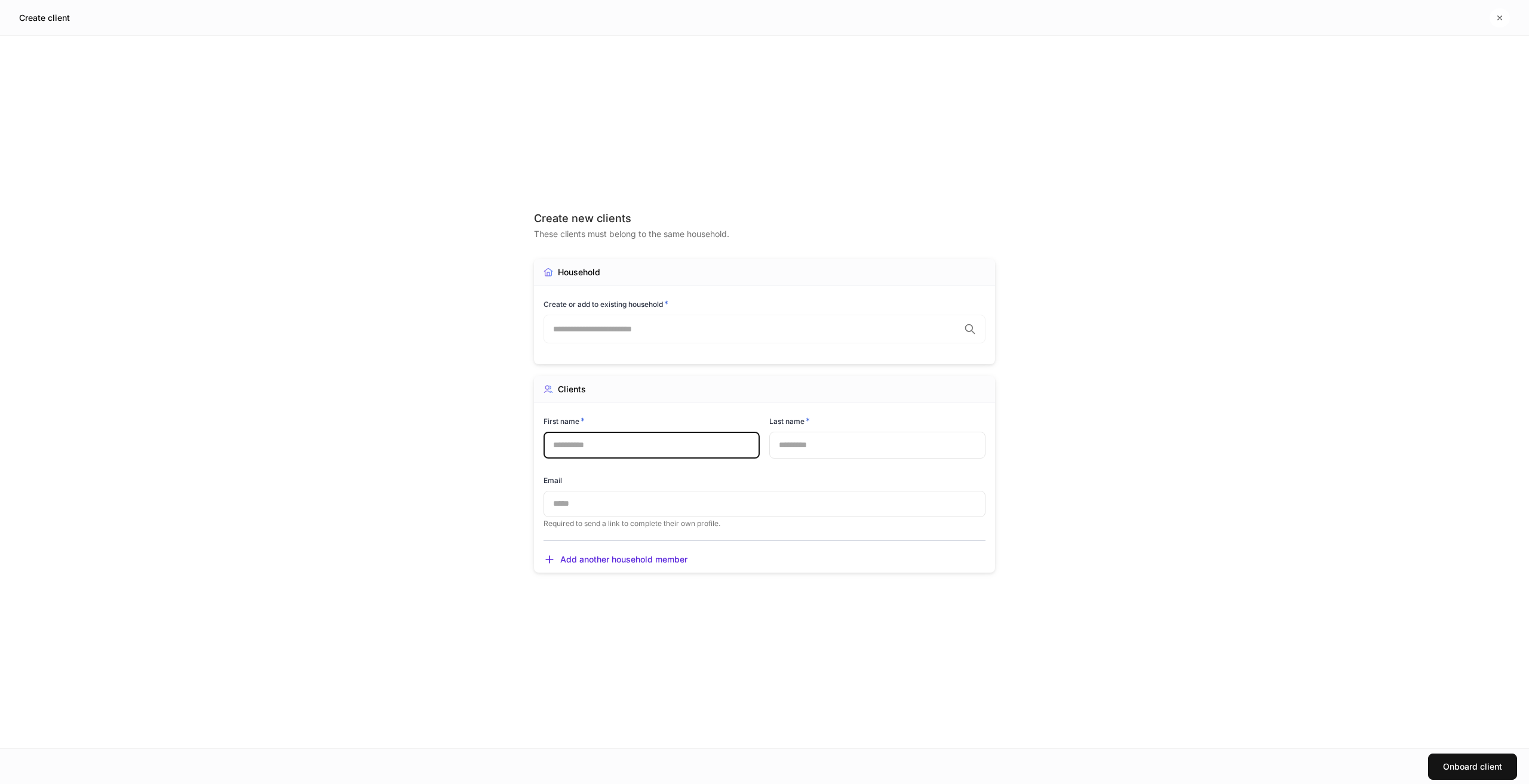
click at [603, 448] on input "text" at bounding box center [652, 445] width 216 height 26
click at [837, 437] on input "text" at bounding box center [877, 445] width 216 height 26
drag, startPoint x: 609, startPoint y: 445, endPoint x: 568, endPoint y: 445, distance: 41.0
click at [568, 445] on input "******" at bounding box center [652, 445] width 216 height 26
click at [573, 443] on input "********" at bounding box center [652, 445] width 216 height 26
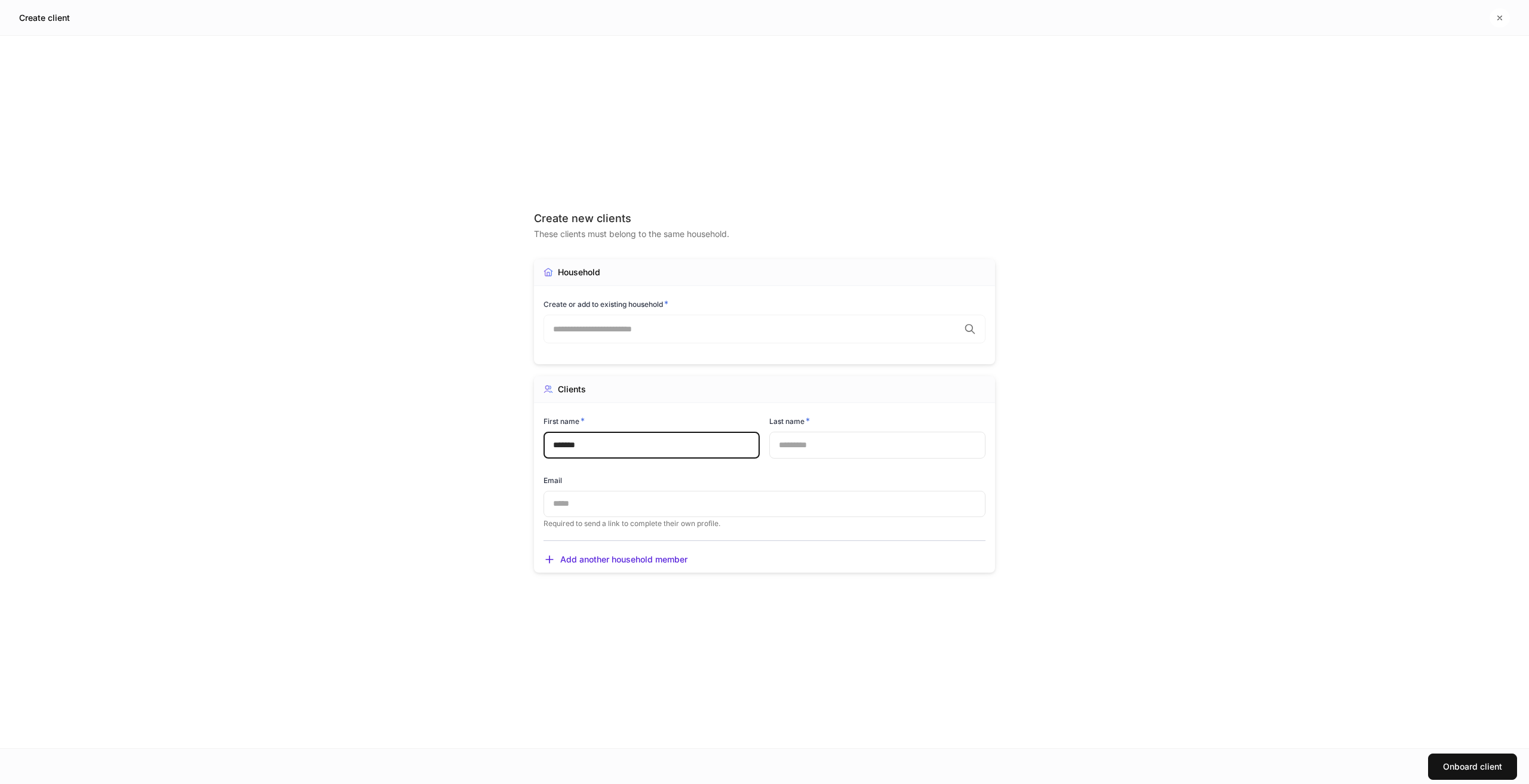
type input "*******"
click at [799, 445] on input "text" at bounding box center [877, 445] width 216 height 26
type input "*****"
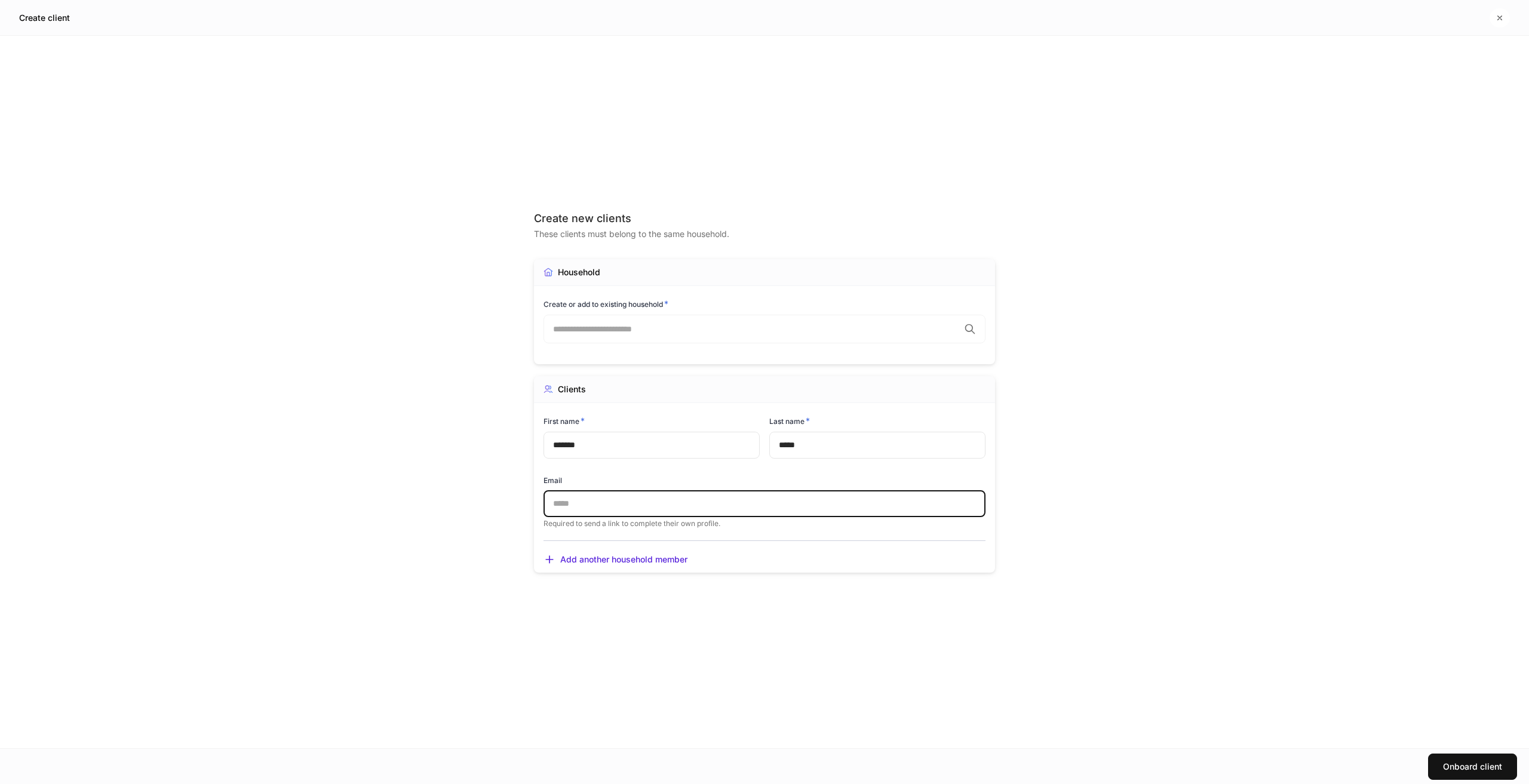
click at [565, 503] on input "text" at bounding box center [764, 504] width 442 height 26
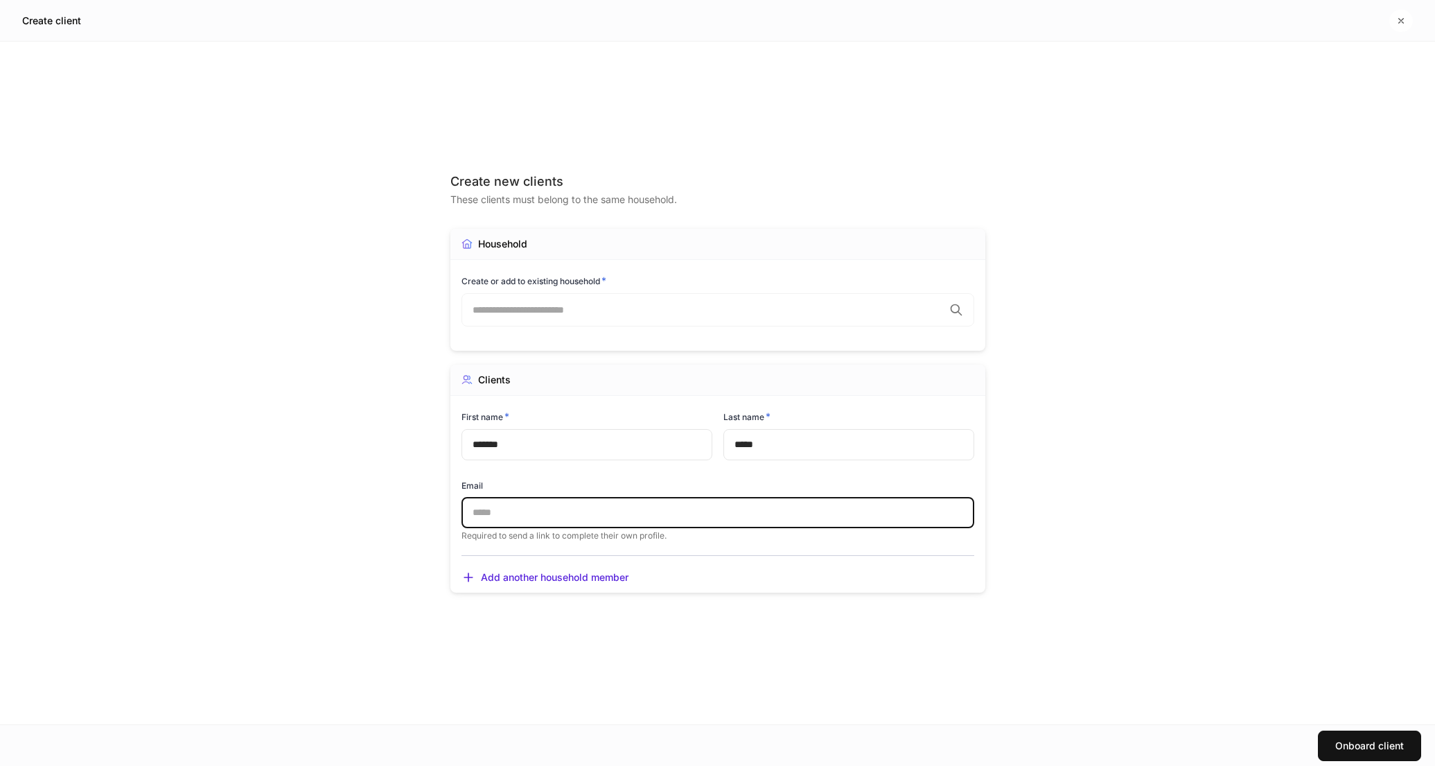
click at [534, 514] on input "text" at bounding box center [718, 513] width 513 height 30
click at [576, 509] on input "text" at bounding box center [718, 513] width 513 height 30
paste input "**********"
type input "**********"
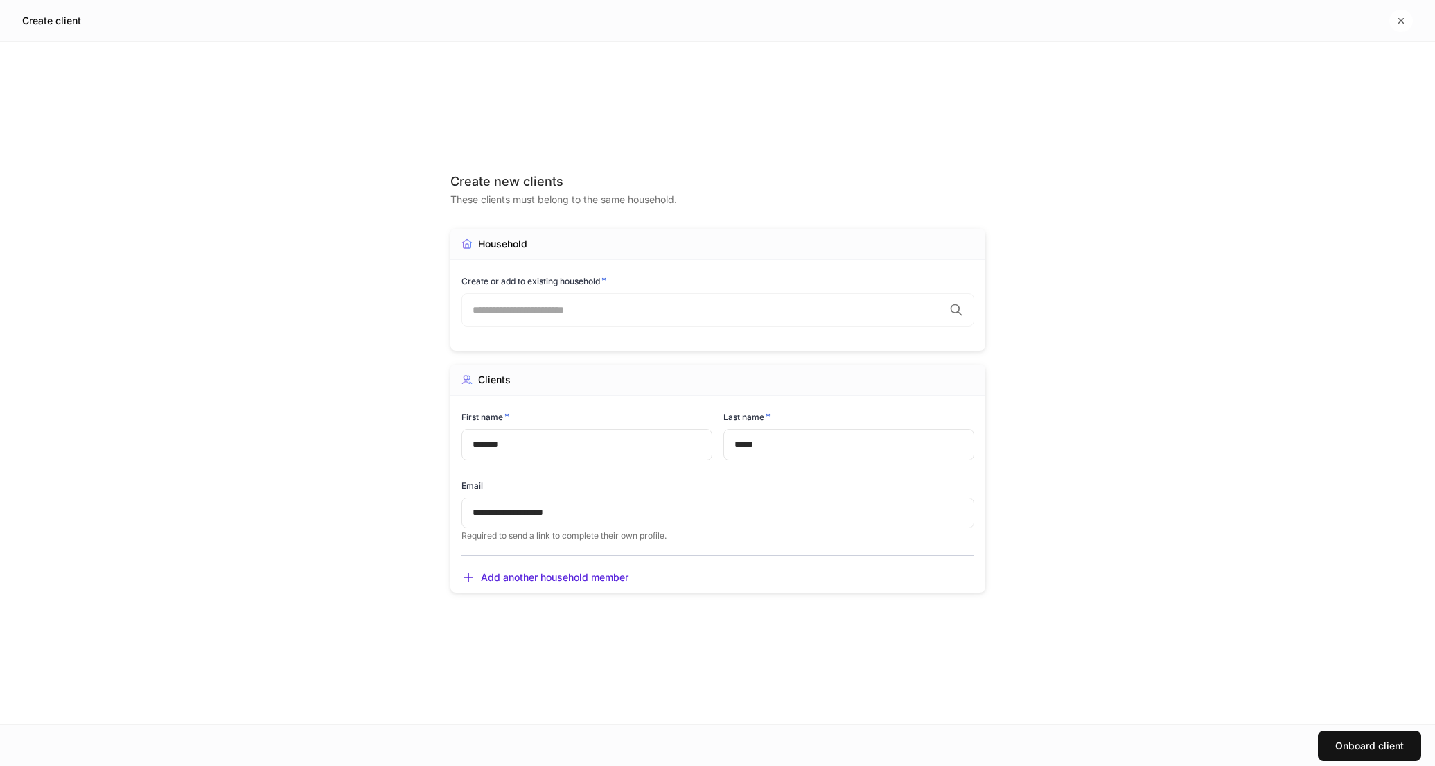
click at [1063, 498] on div "**********" at bounding box center [717, 383] width 1435 height 683
click at [1361, 748] on div "Onboard client" at bounding box center [1370, 746] width 69 height 10
click at [566, 312] on div "​" at bounding box center [718, 304] width 513 height 33
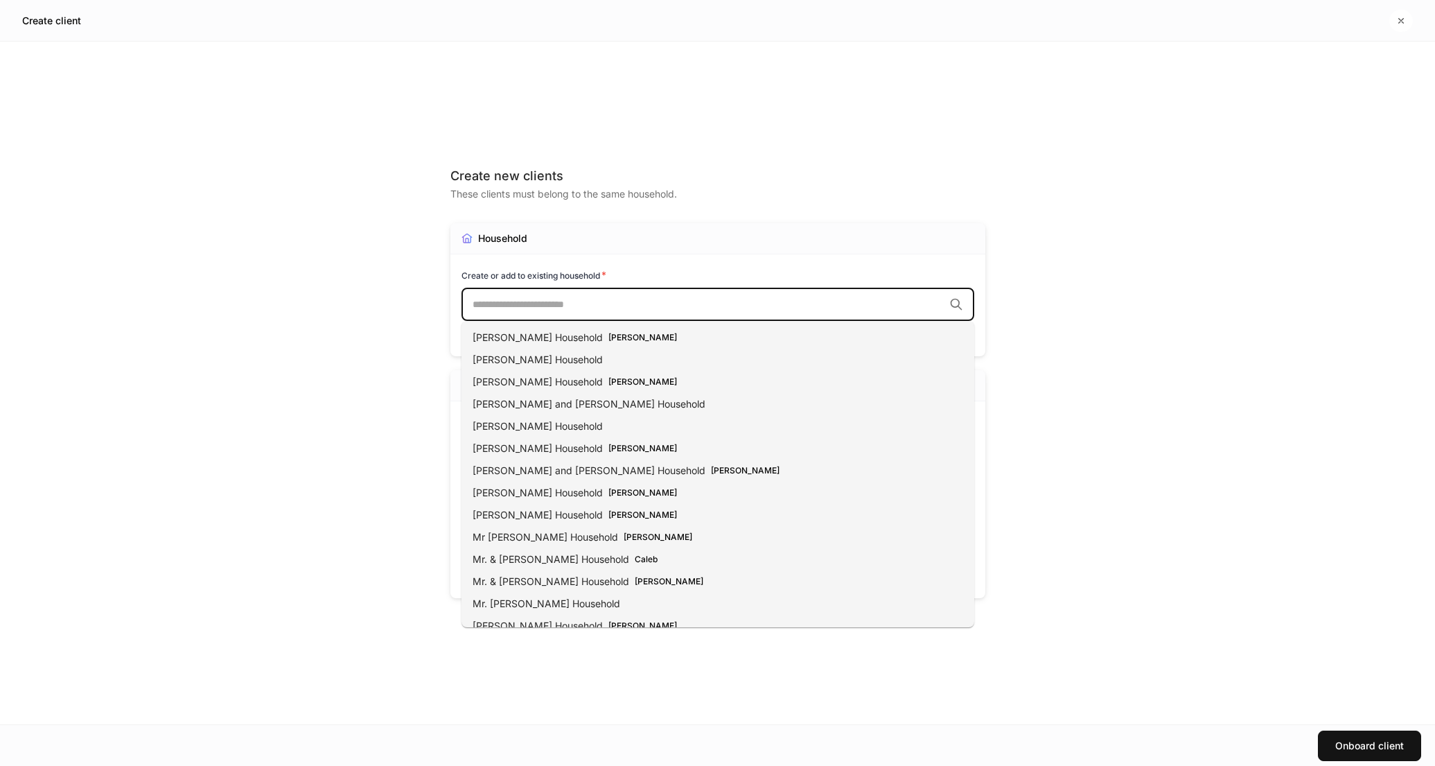
click at [669, 238] on div "Household" at bounding box center [718, 238] width 535 height 31
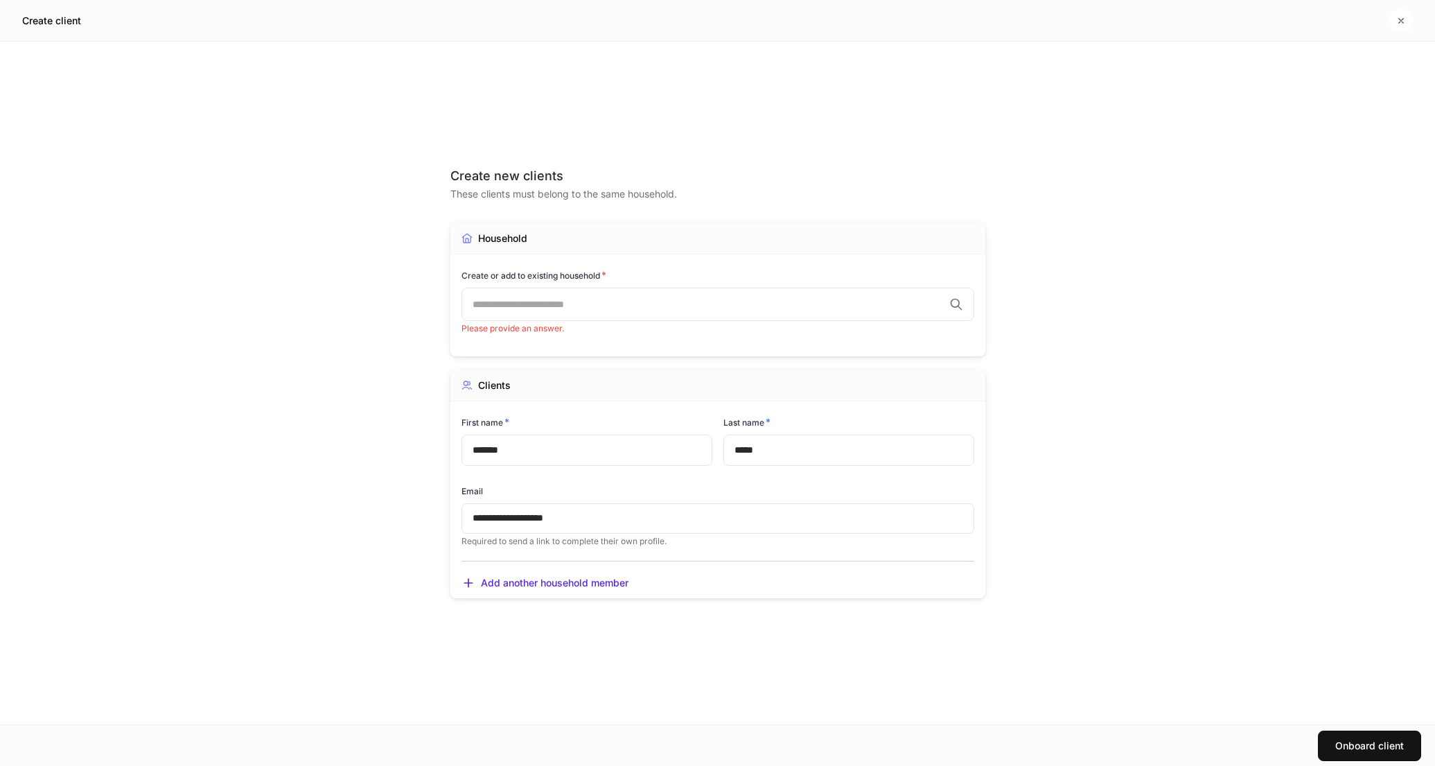
click at [598, 304] on input "text" at bounding box center [708, 304] width 471 height 14
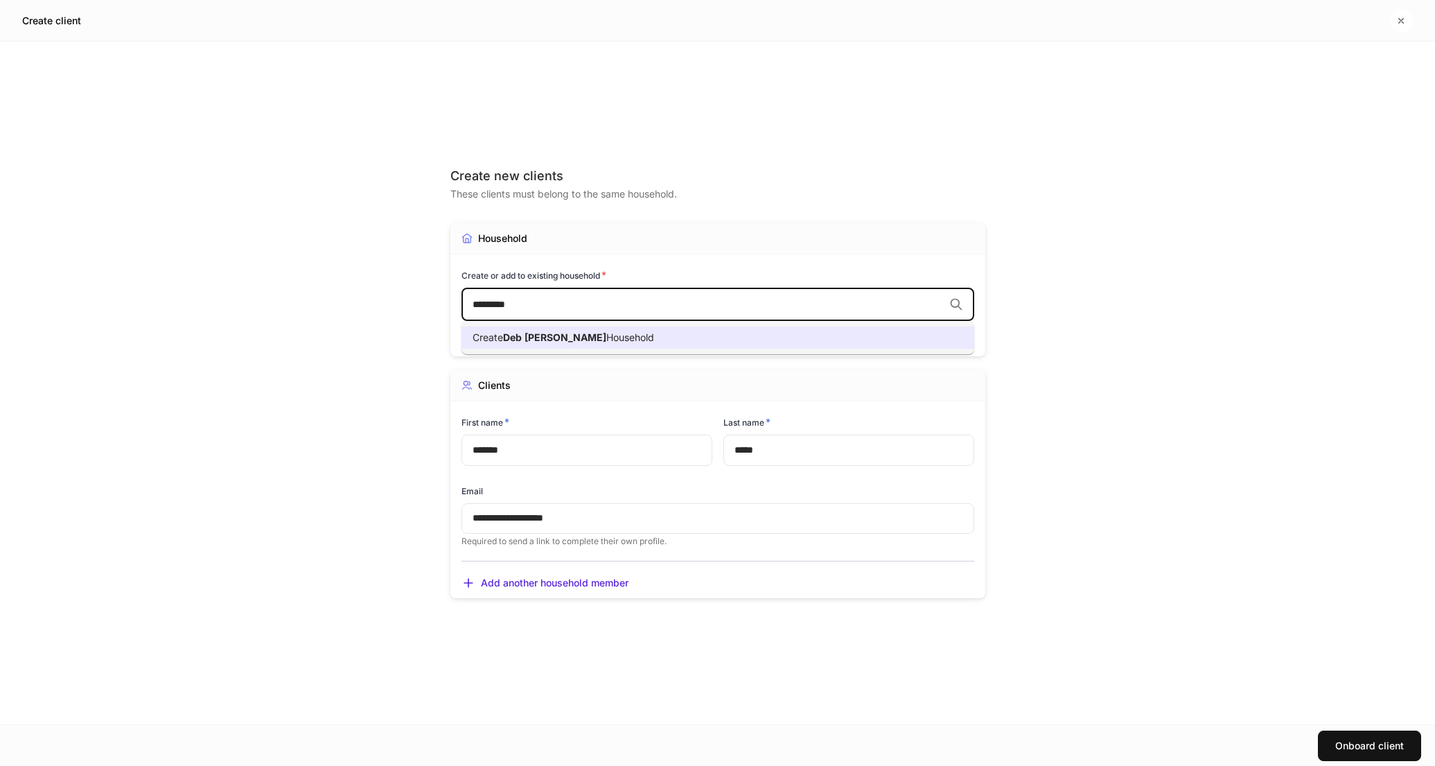
click at [606, 340] on span "Household" at bounding box center [630, 337] width 48 height 12
type input "*********"
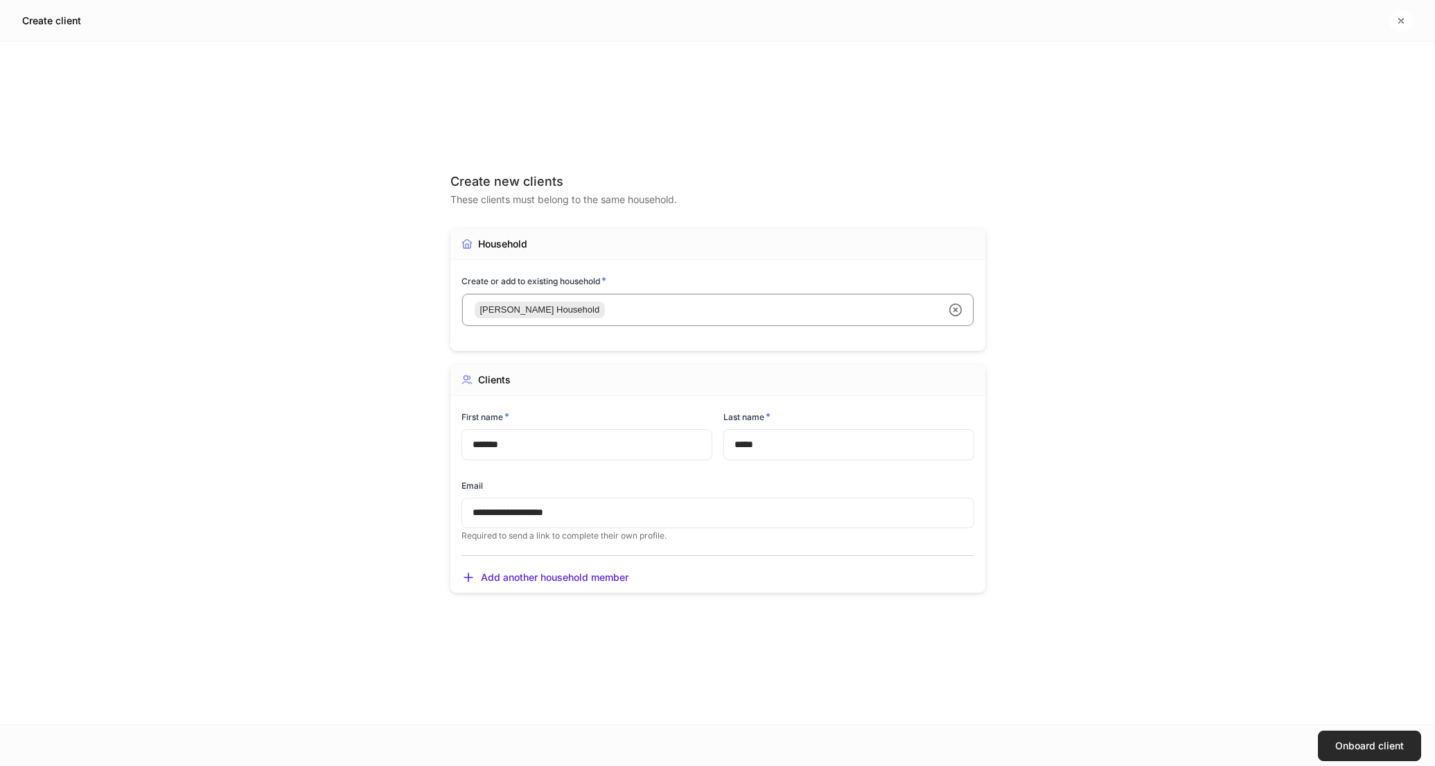
click at [1359, 748] on div "Onboard client" at bounding box center [1370, 746] width 69 height 10
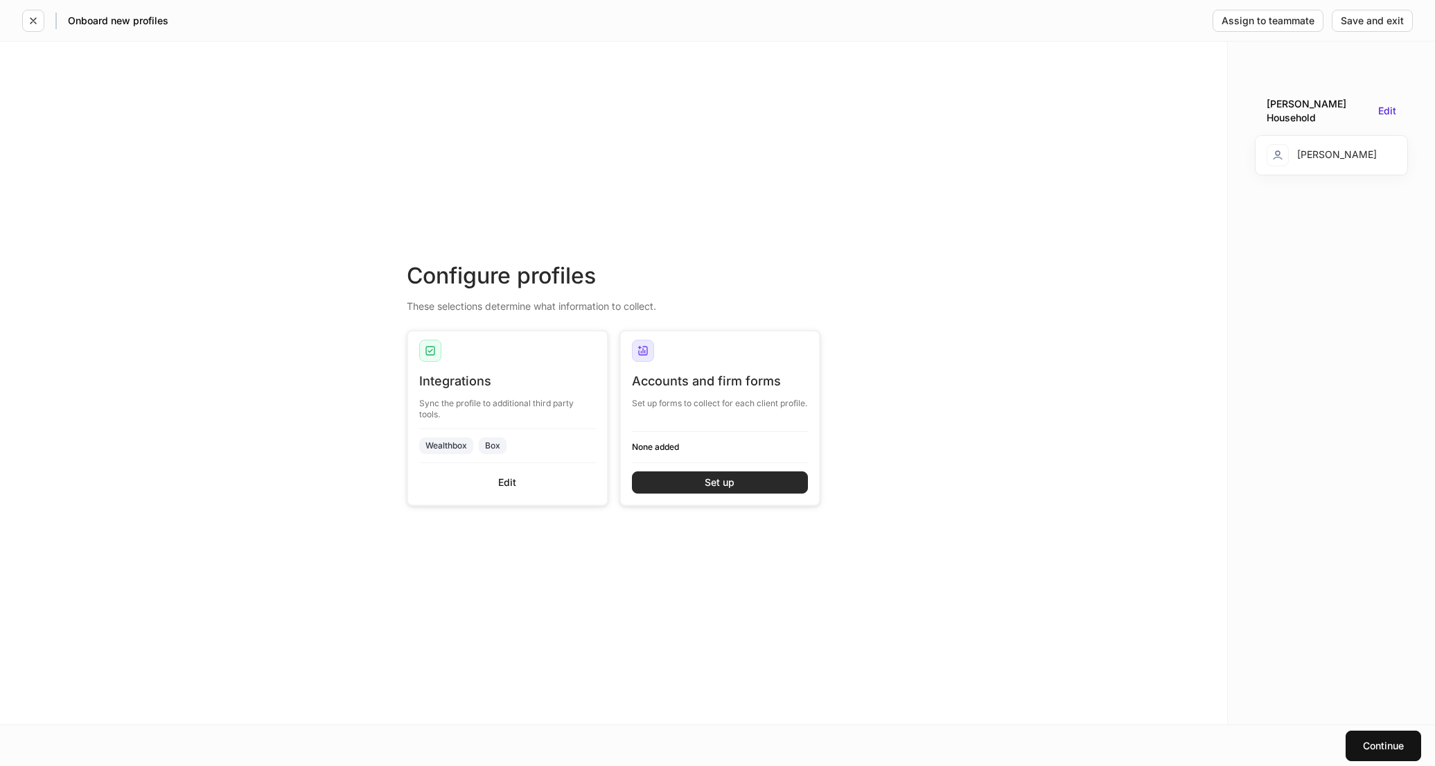
click at [713, 482] on div "Set up" at bounding box center [720, 483] width 30 height 10
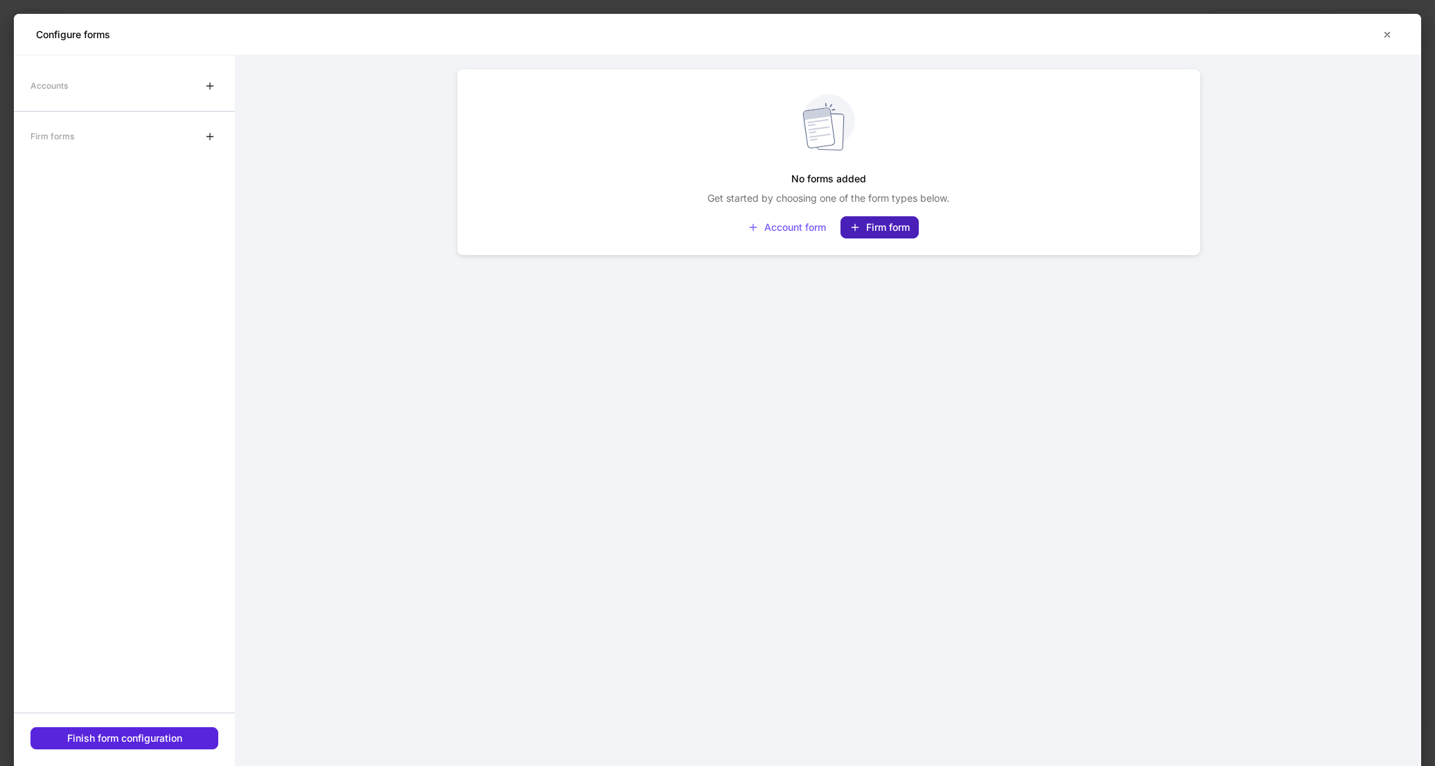
click at [873, 227] on div "Firm form" at bounding box center [880, 227] width 60 height 11
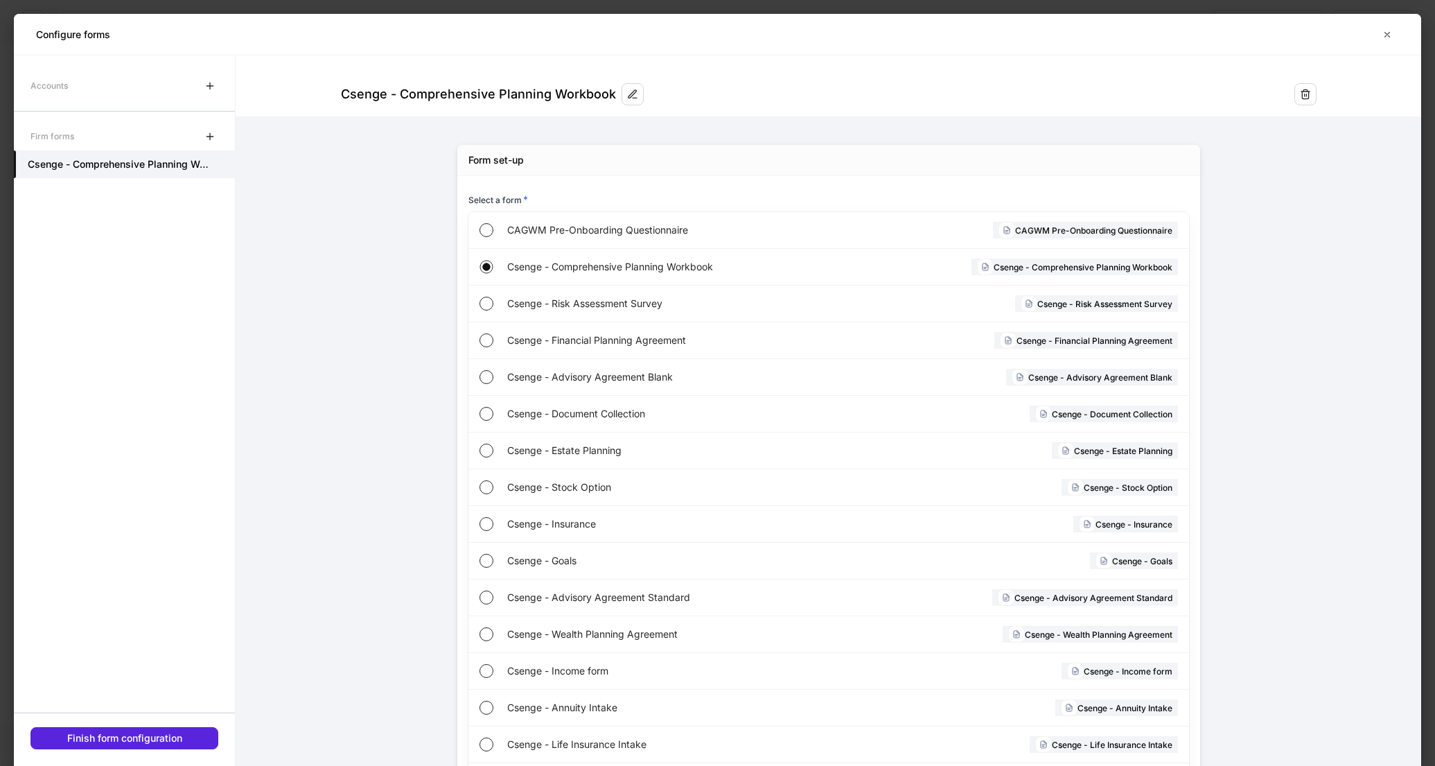
scroll to position [116, 0]
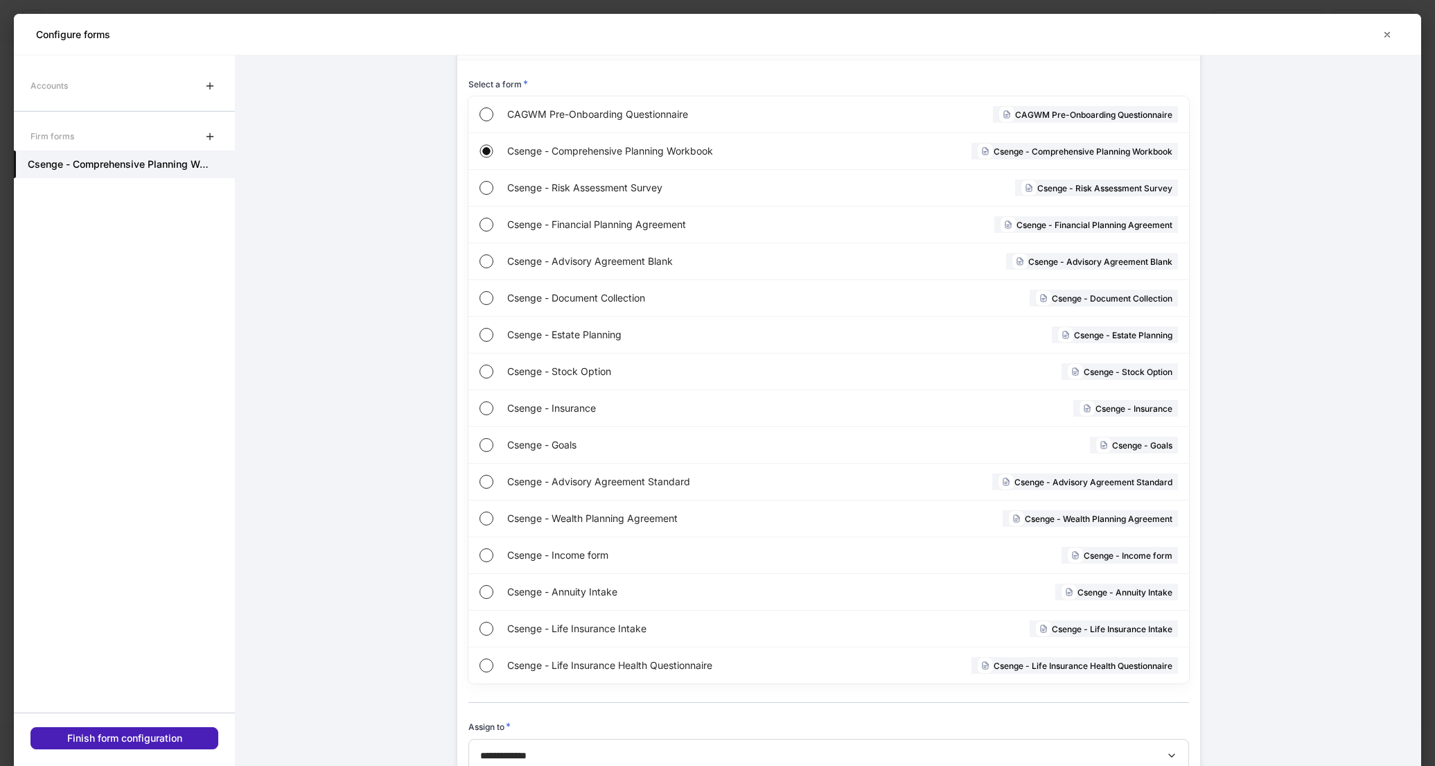
click at [159, 739] on div "Finish form configuration" at bounding box center [124, 738] width 115 height 10
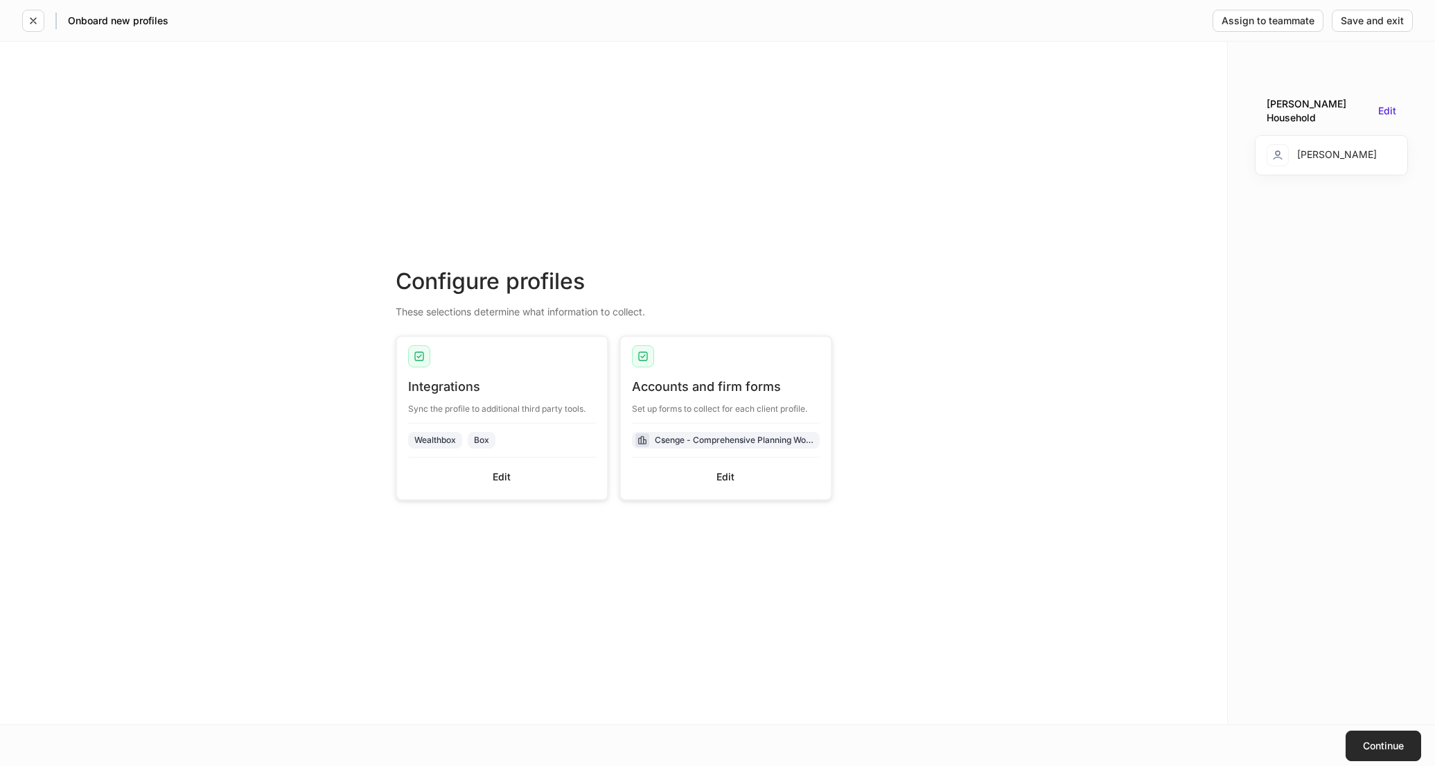
click at [1384, 737] on button "Continue" at bounding box center [1384, 746] width 76 height 30
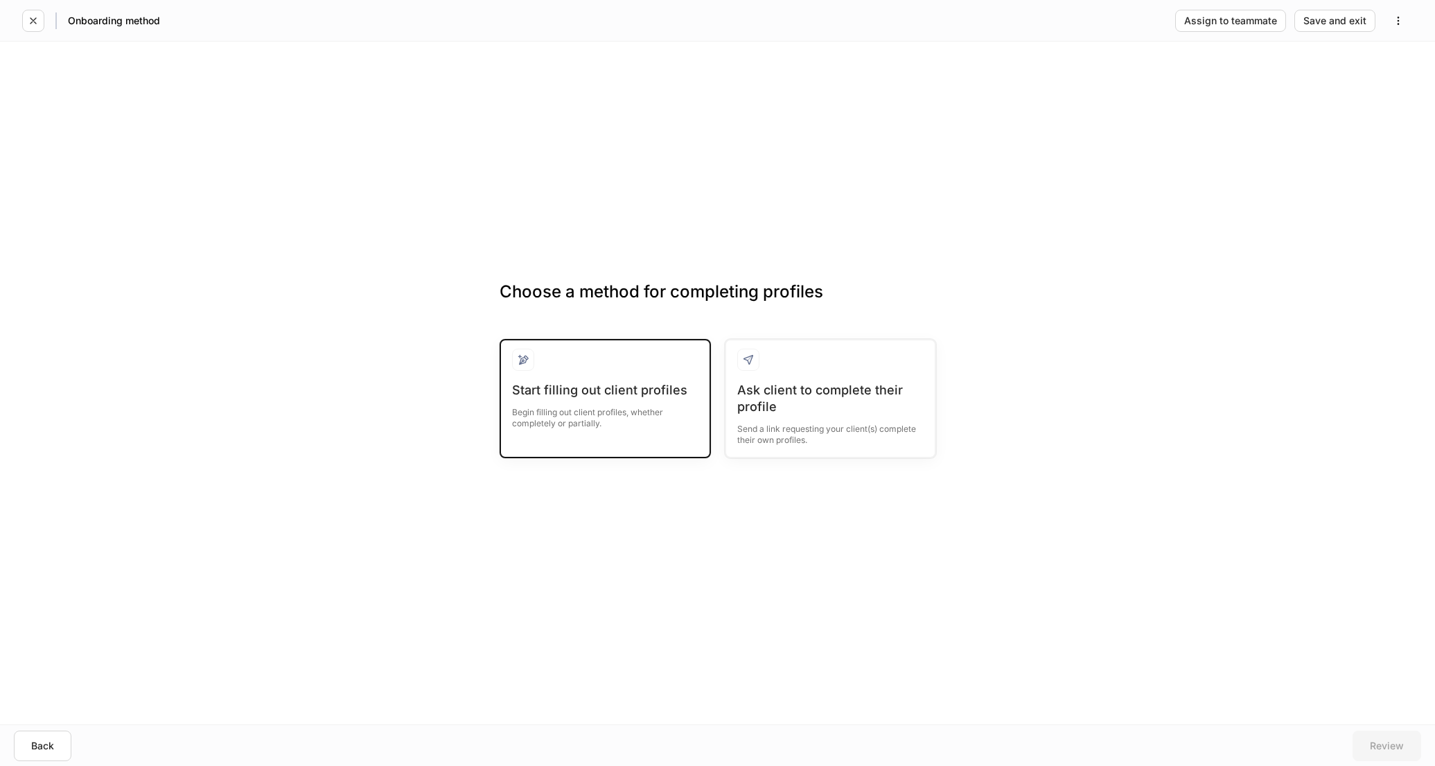
click at [616, 433] on div "Start filling out client profiles Begin filling out client profiles, whether co…" at bounding box center [605, 414] width 186 height 64
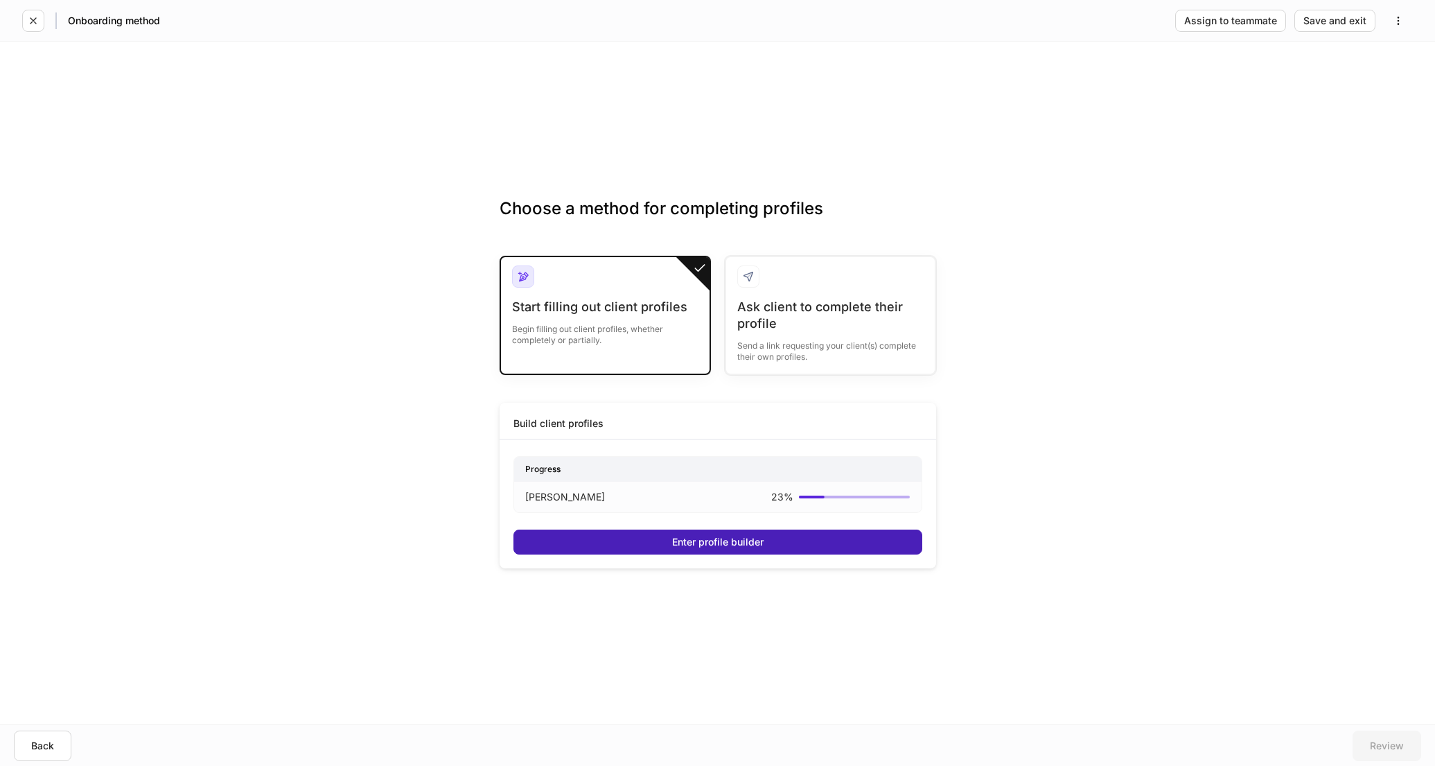
click at [761, 548] on button "Enter profile builder" at bounding box center [718, 542] width 409 height 25
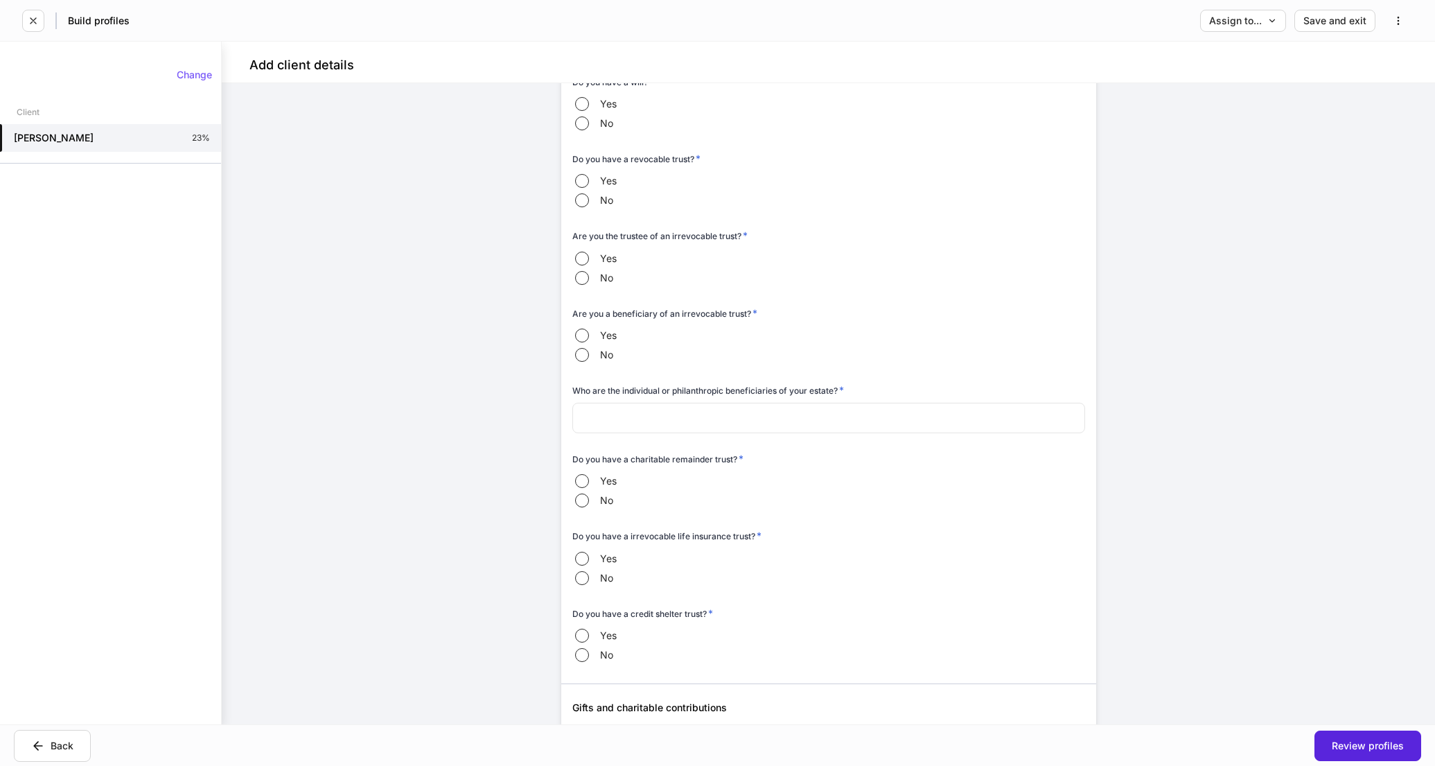
scroll to position [5011, 0]
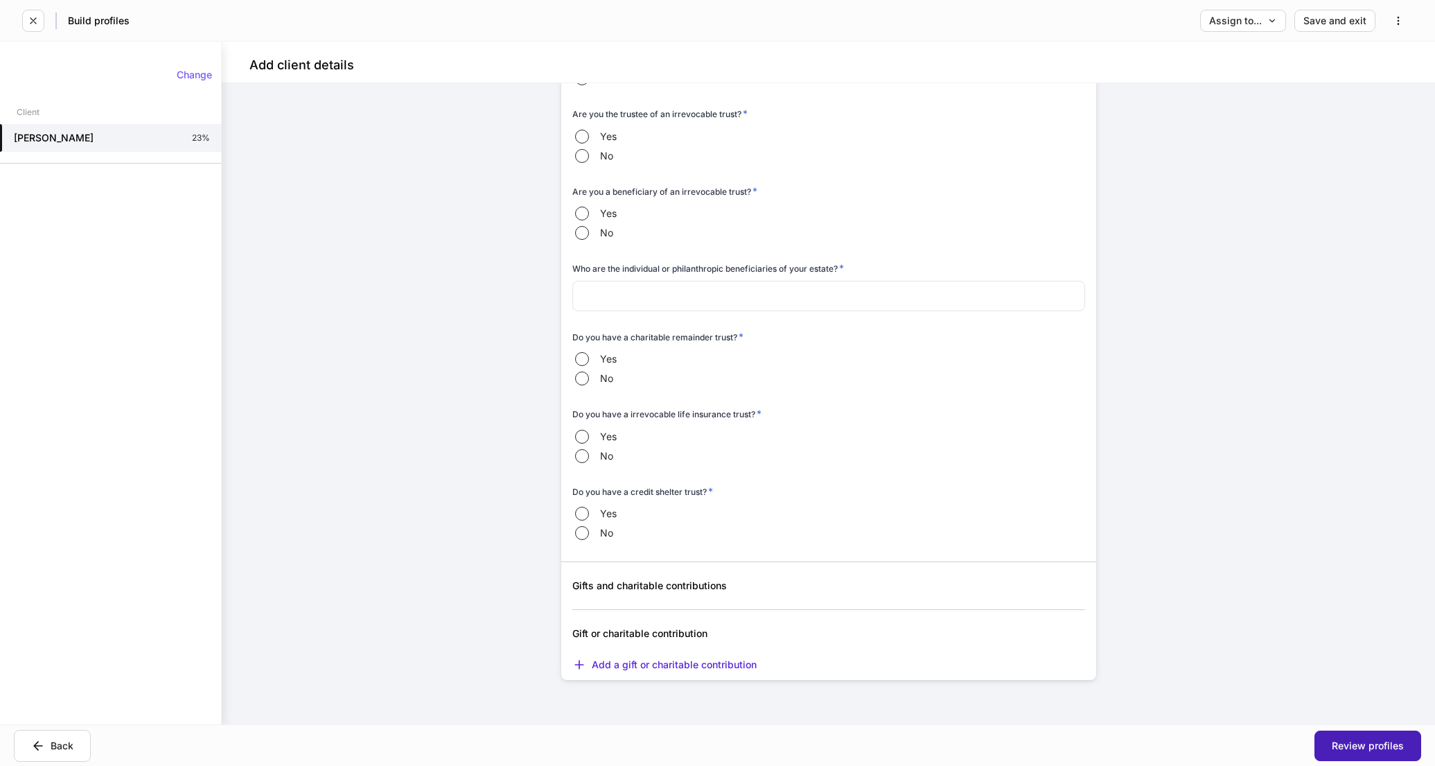
click at [1395, 741] on div "Review profiles" at bounding box center [1368, 746] width 72 height 10
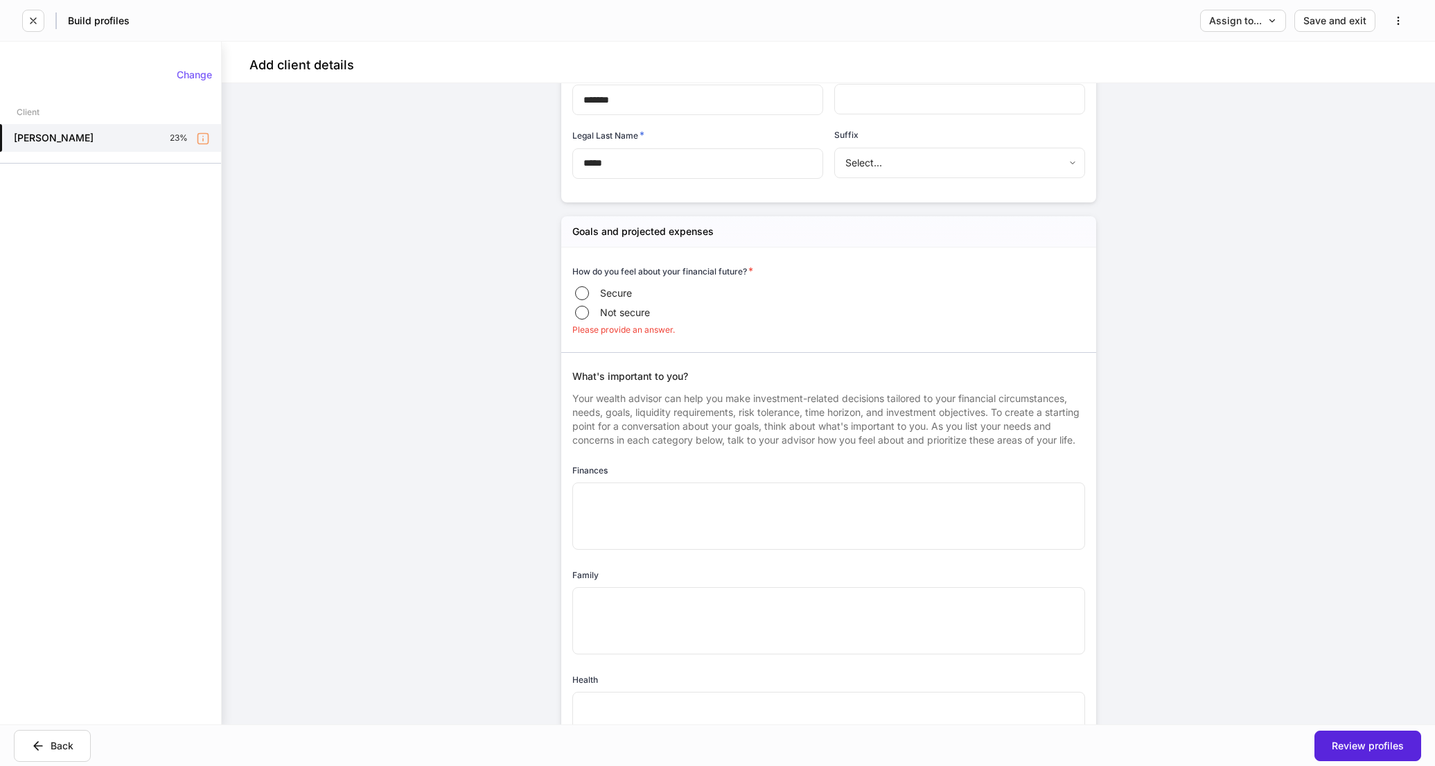
scroll to position [0, 0]
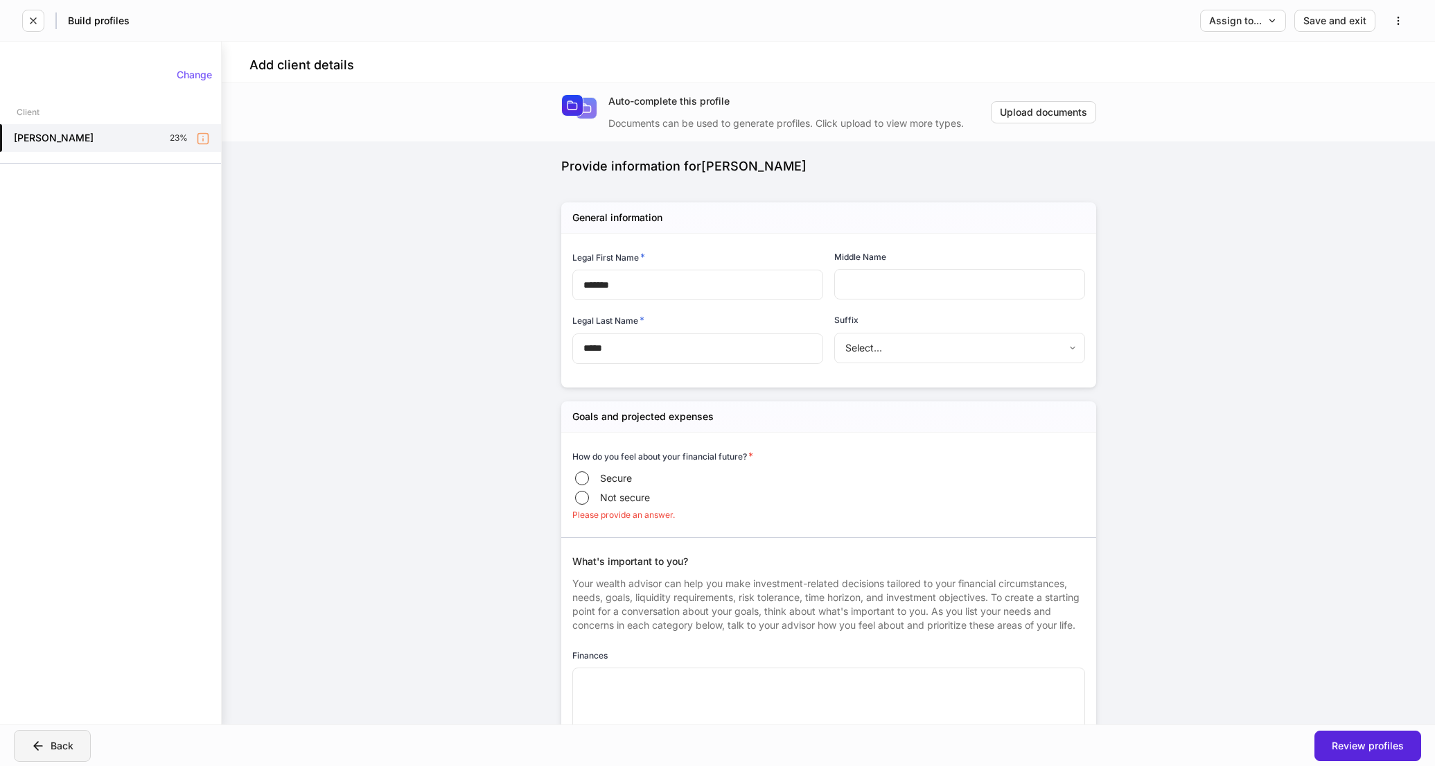
click at [58, 749] on div "Back" at bounding box center [52, 746] width 42 height 14
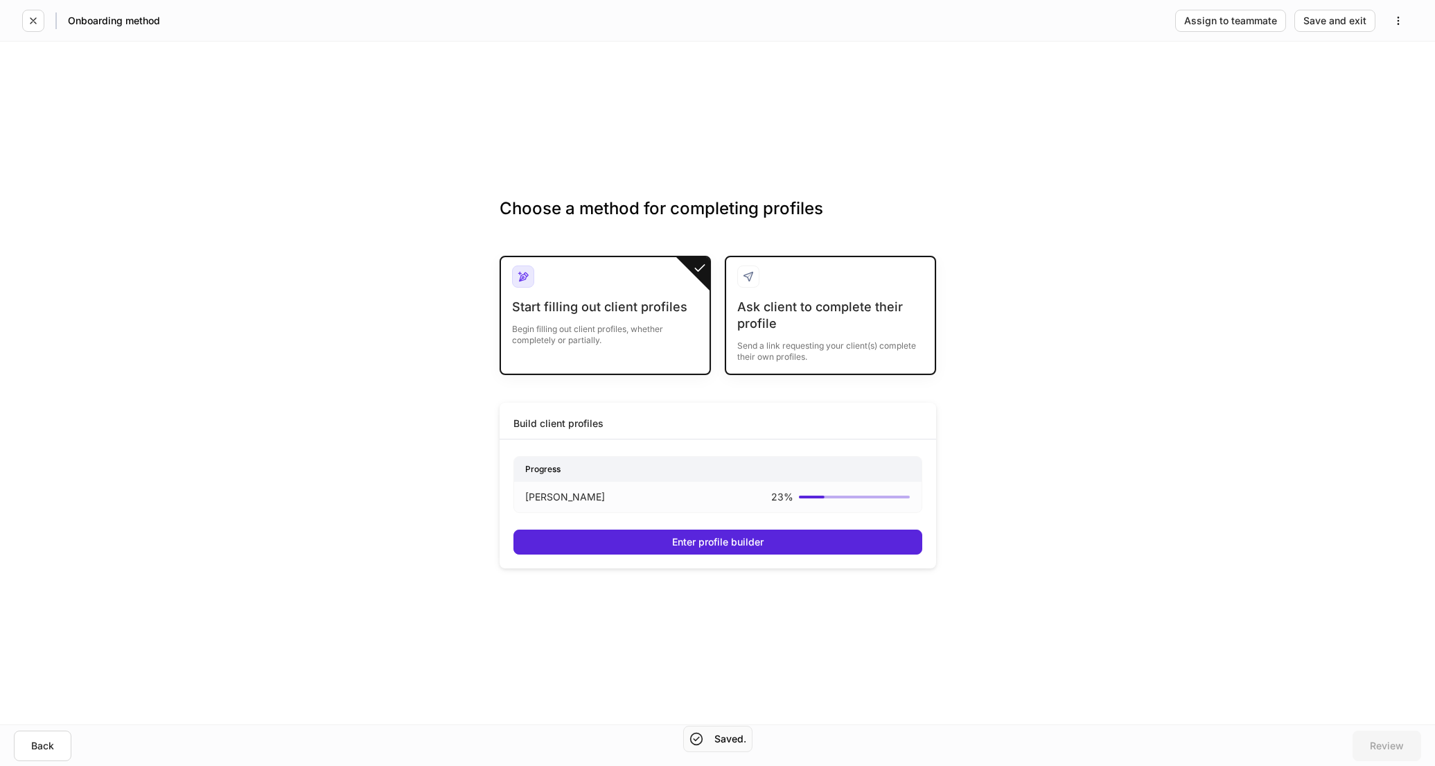
click at [819, 335] on div "Send a link requesting your client(s) complete their own profiles." at bounding box center [830, 347] width 186 height 30
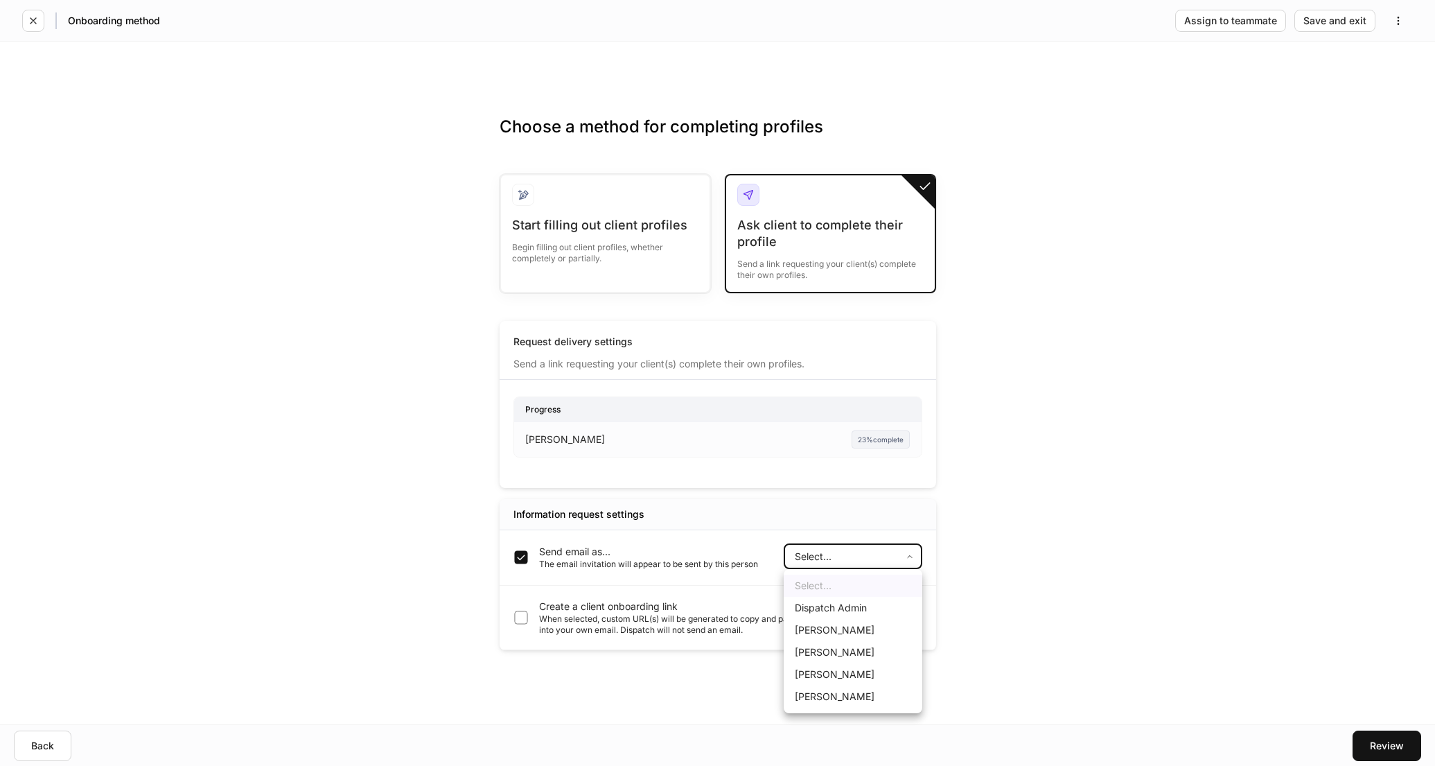
click at [846, 561] on body "Onboarding method Assign to teammate Save and exit Choose a method for completi…" at bounding box center [717, 383] width 1435 height 766
click at [1054, 595] on div at bounding box center [717, 383] width 1435 height 766
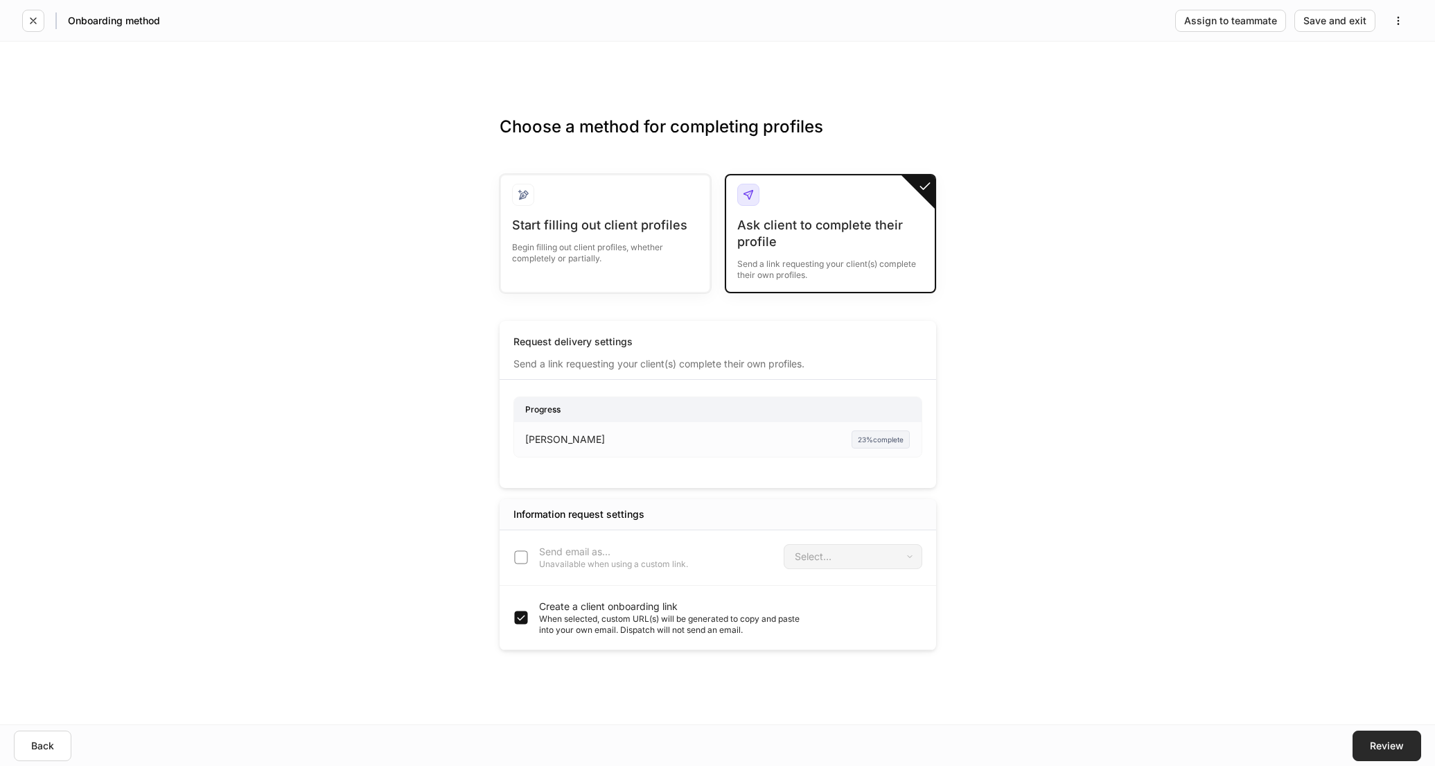
click at [1397, 741] on div "Review" at bounding box center [1387, 746] width 34 height 10
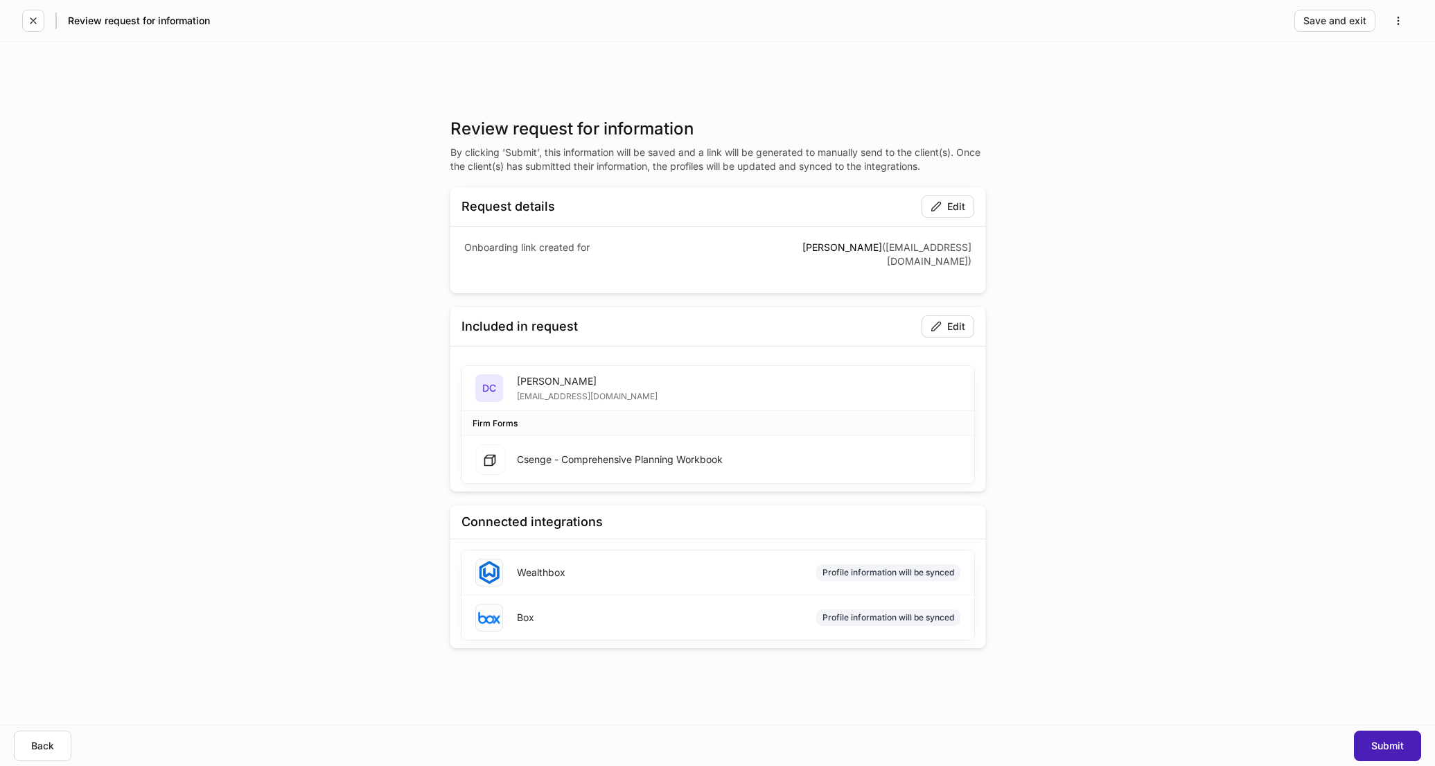
click at [1393, 742] on div "Submit" at bounding box center [1388, 746] width 33 height 10
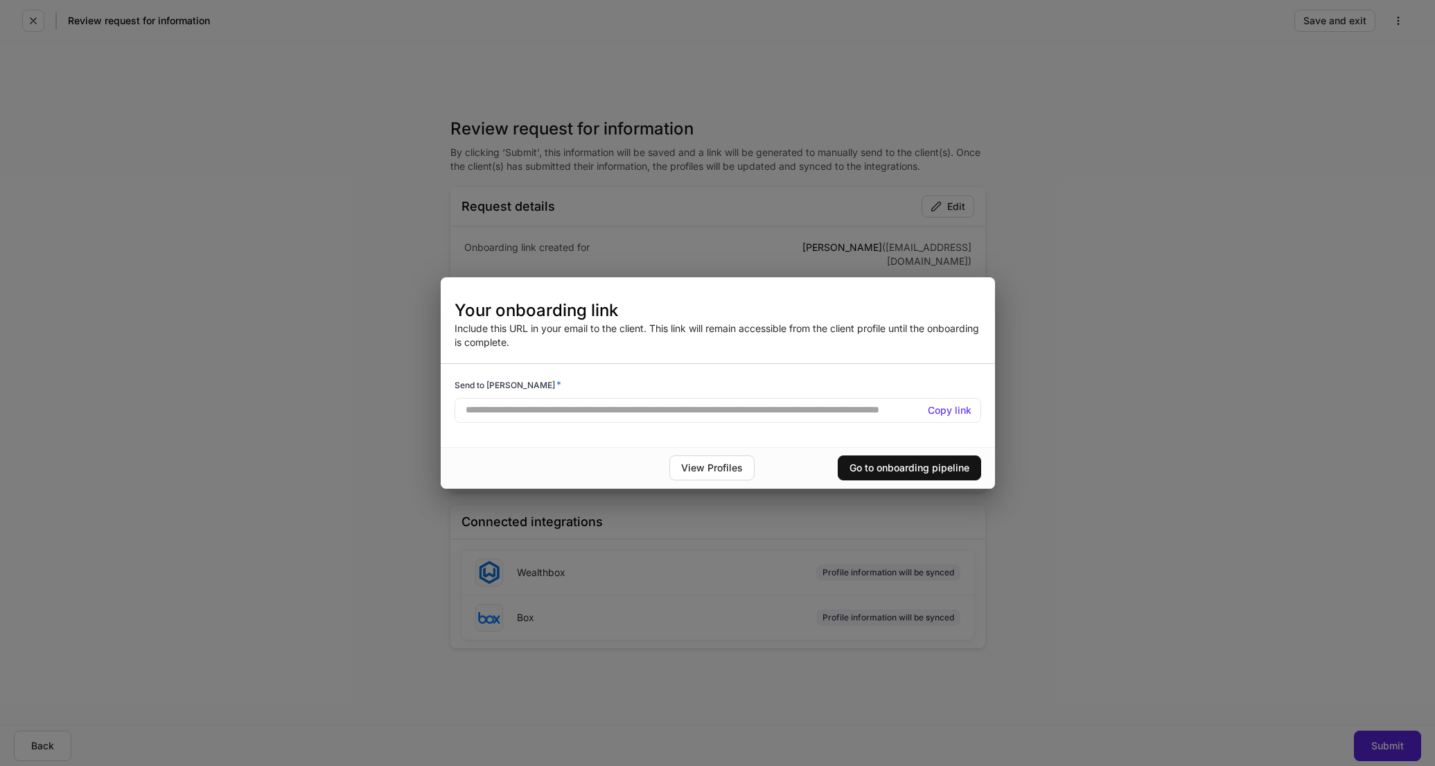
click at [947, 410] on h5 "Copy link" at bounding box center [950, 410] width 44 height 14
click at [939, 408] on h5 "Copy link" at bounding box center [950, 410] width 44 height 14
click at [942, 412] on h5 "Copy link" at bounding box center [950, 410] width 44 height 14
click at [747, 302] on div "**********" at bounding box center [718, 382] width 555 height 211
click at [904, 461] on button "Go to onboarding pipeline" at bounding box center [909, 467] width 143 height 25
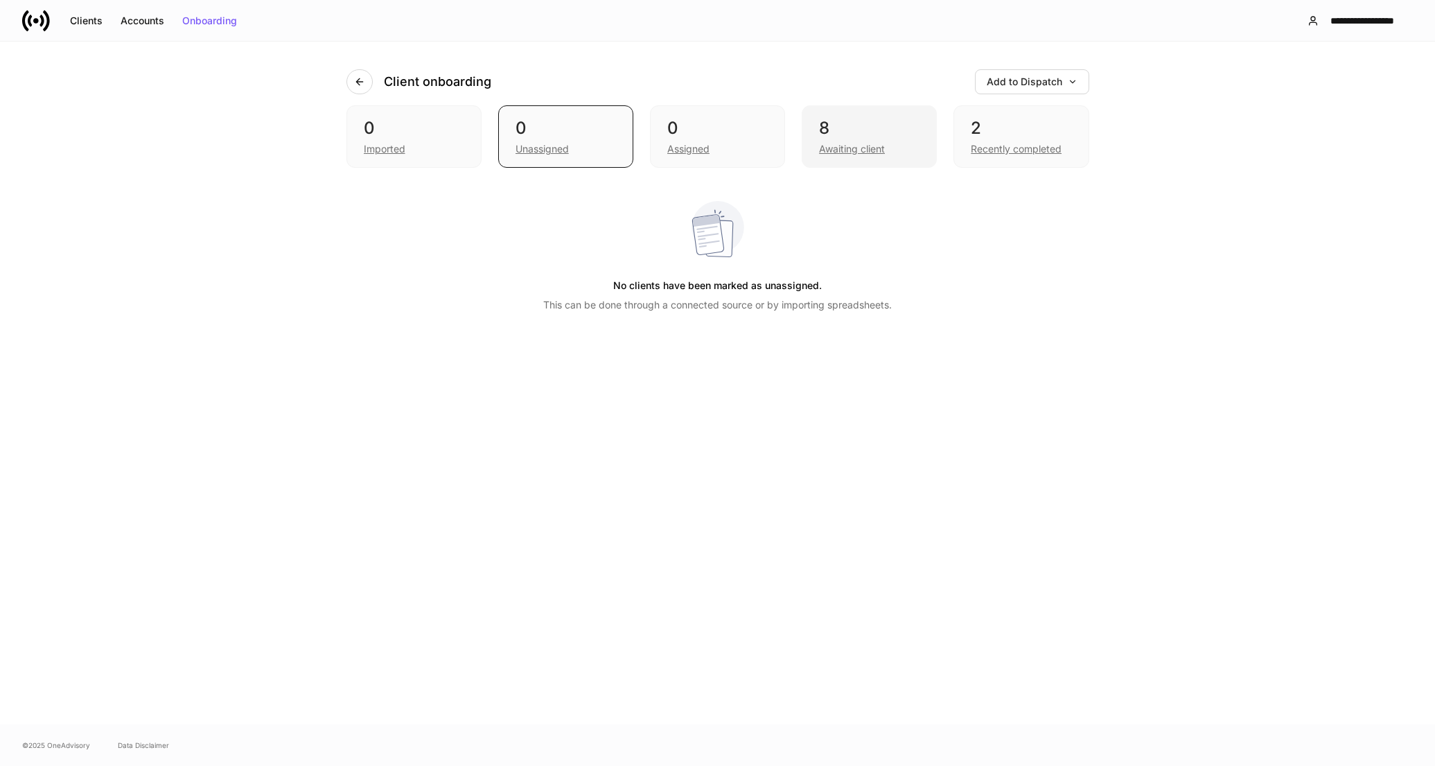
click at [869, 147] on div "Awaiting client" at bounding box center [852, 149] width 66 height 14
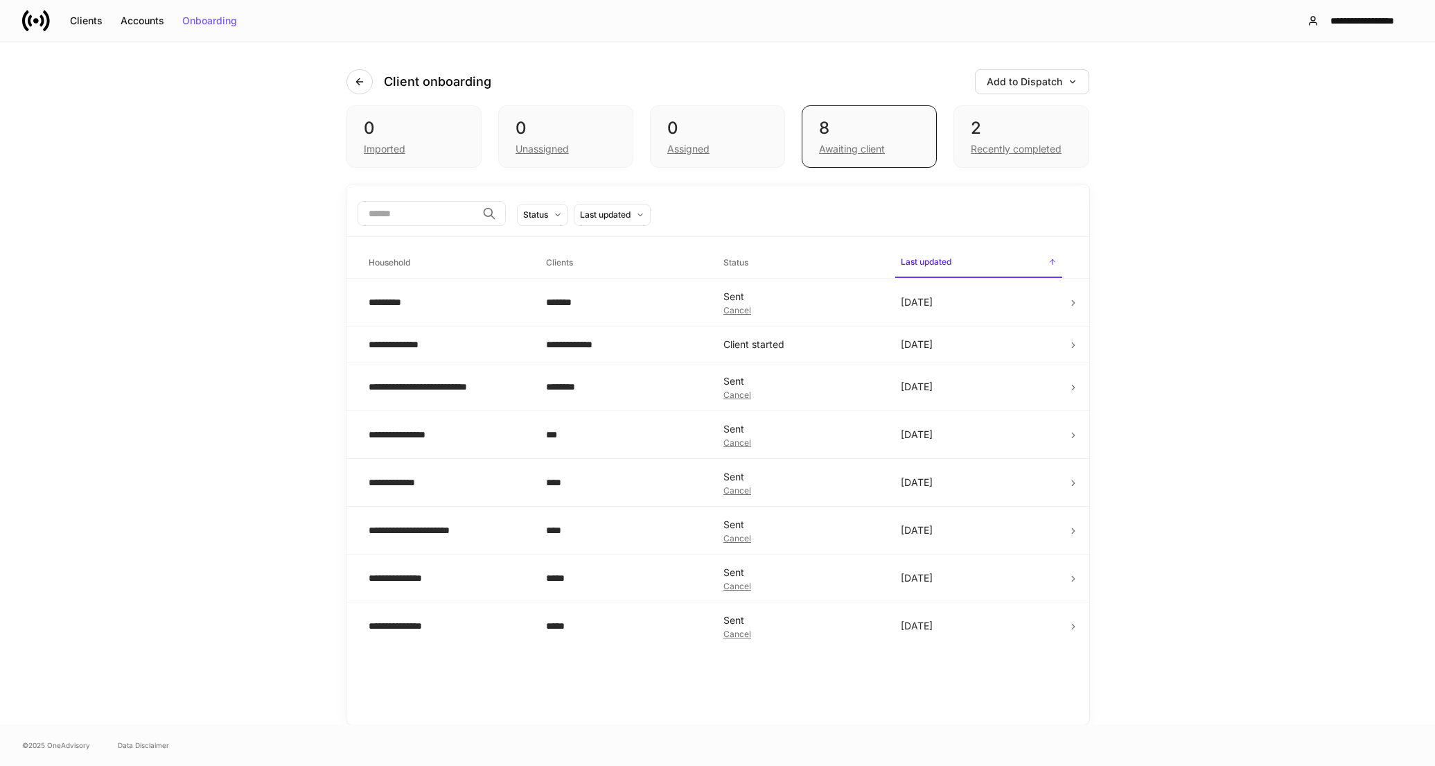
click at [1252, 222] on div "**********" at bounding box center [717, 383] width 1435 height 683
click at [87, 20] on div "Clients" at bounding box center [86, 21] width 33 height 10
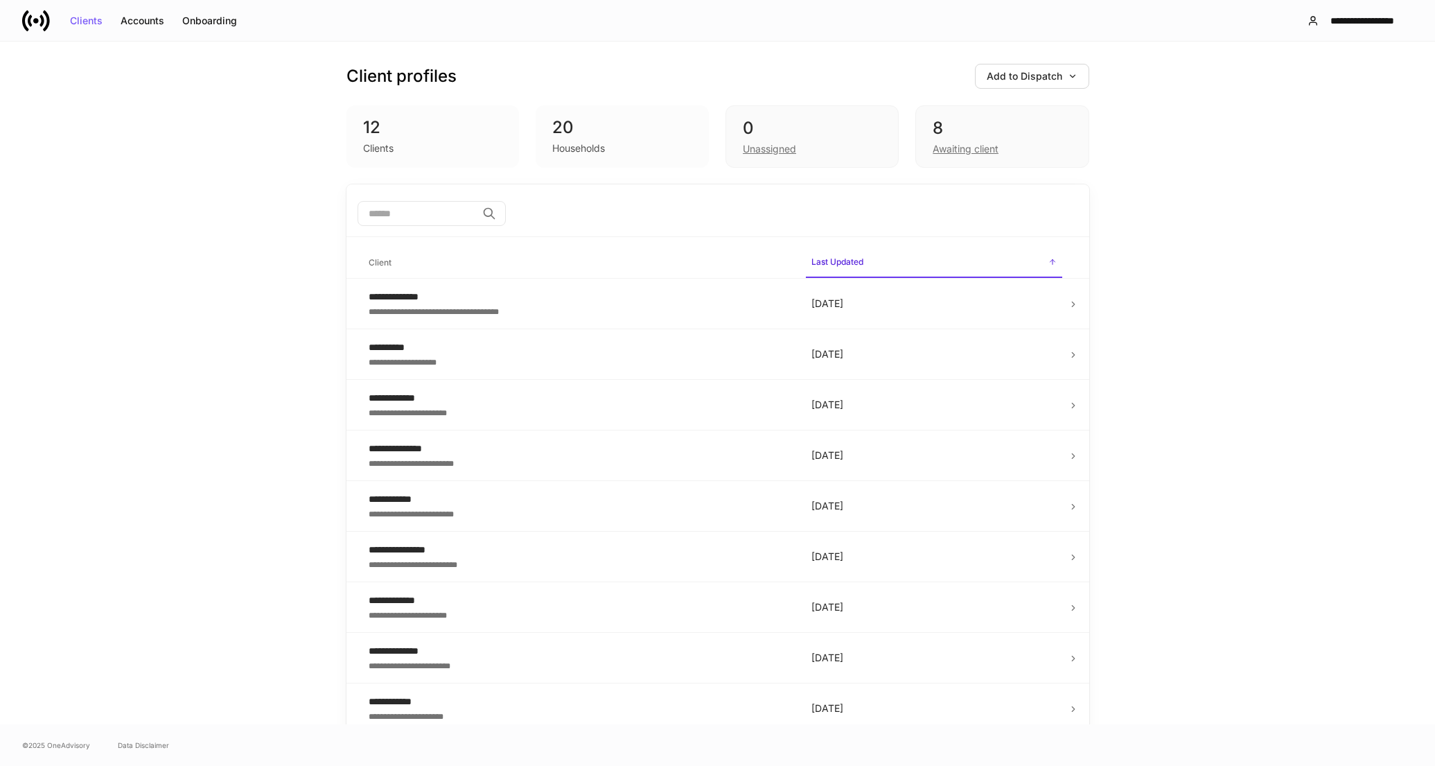
click at [1244, 99] on div "**********" at bounding box center [717, 383] width 1435 height 683
